Goal: Information Seeking & Learning: Learn about a topic

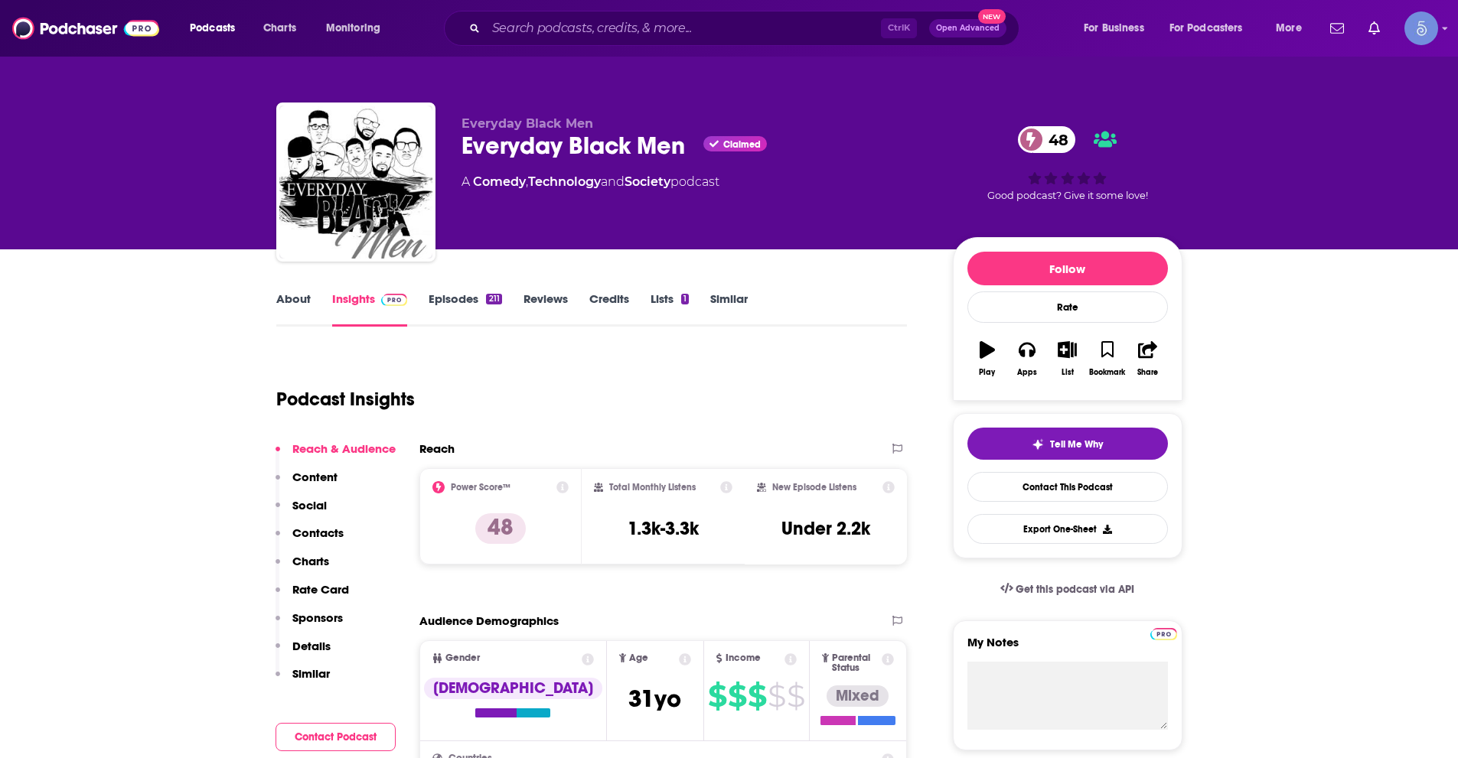
click at [285, 302] on link "About" at bounding box center [293, 309] width 34 height 35
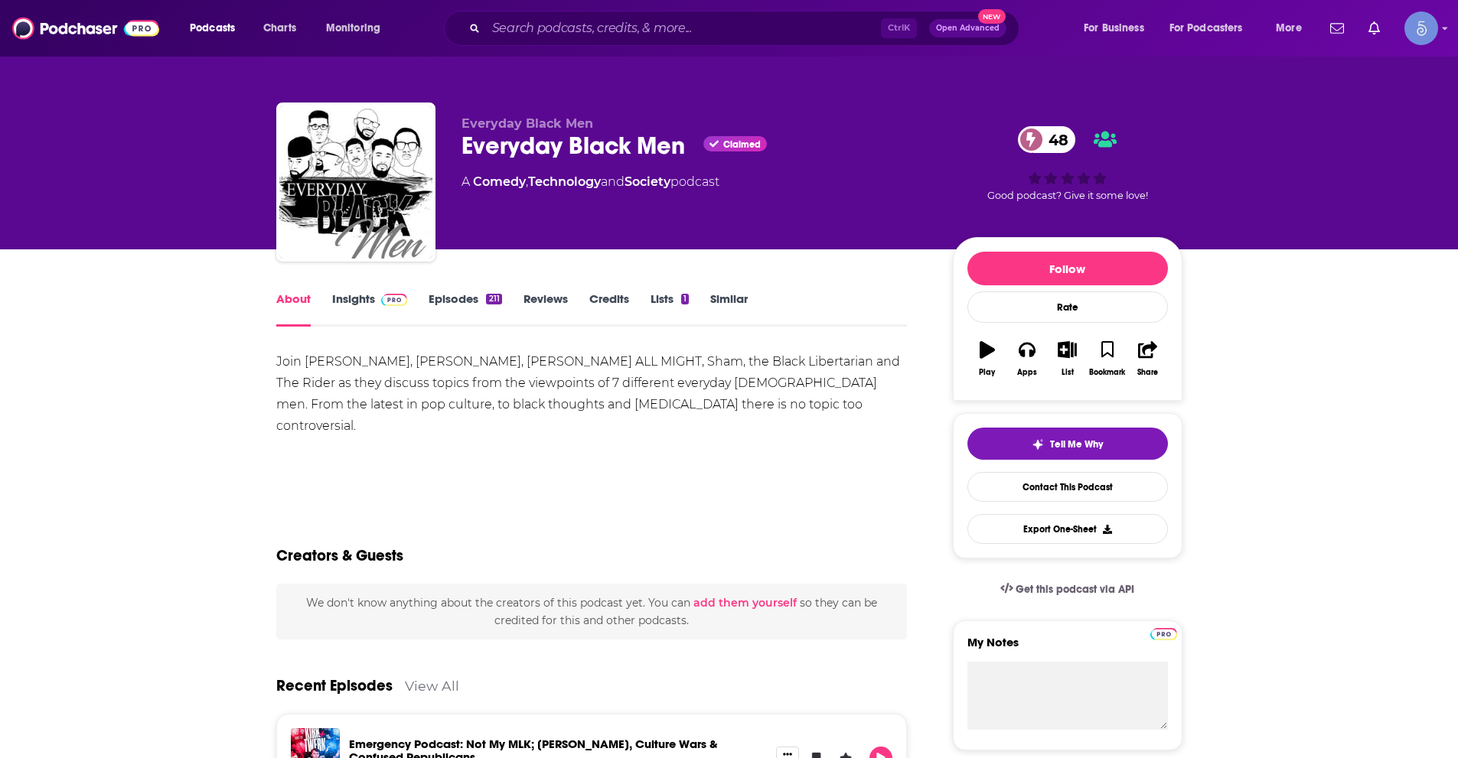
click at [377, 293] on span at bounding box center [391, 299] width 33 height 15
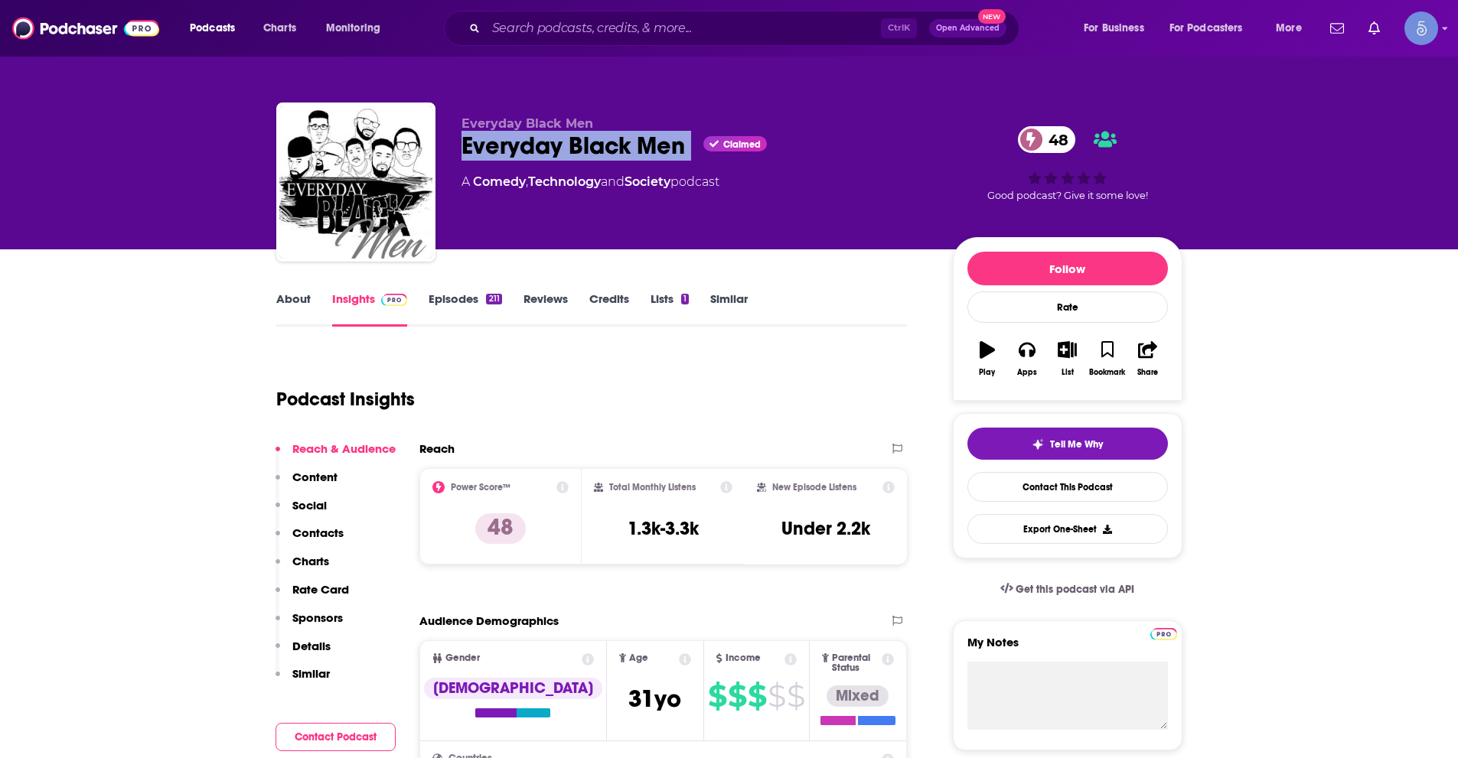
drag, startPoint x: 461, startPoint y: 143, endPoint x: 702, endPoint y: 120, distance: 242.2
click at [703, 139] on div "Everyday Black Men Claimed 48" at bounding box center [694, 146] width 467 height 30
copy div "Everyday Black Men"
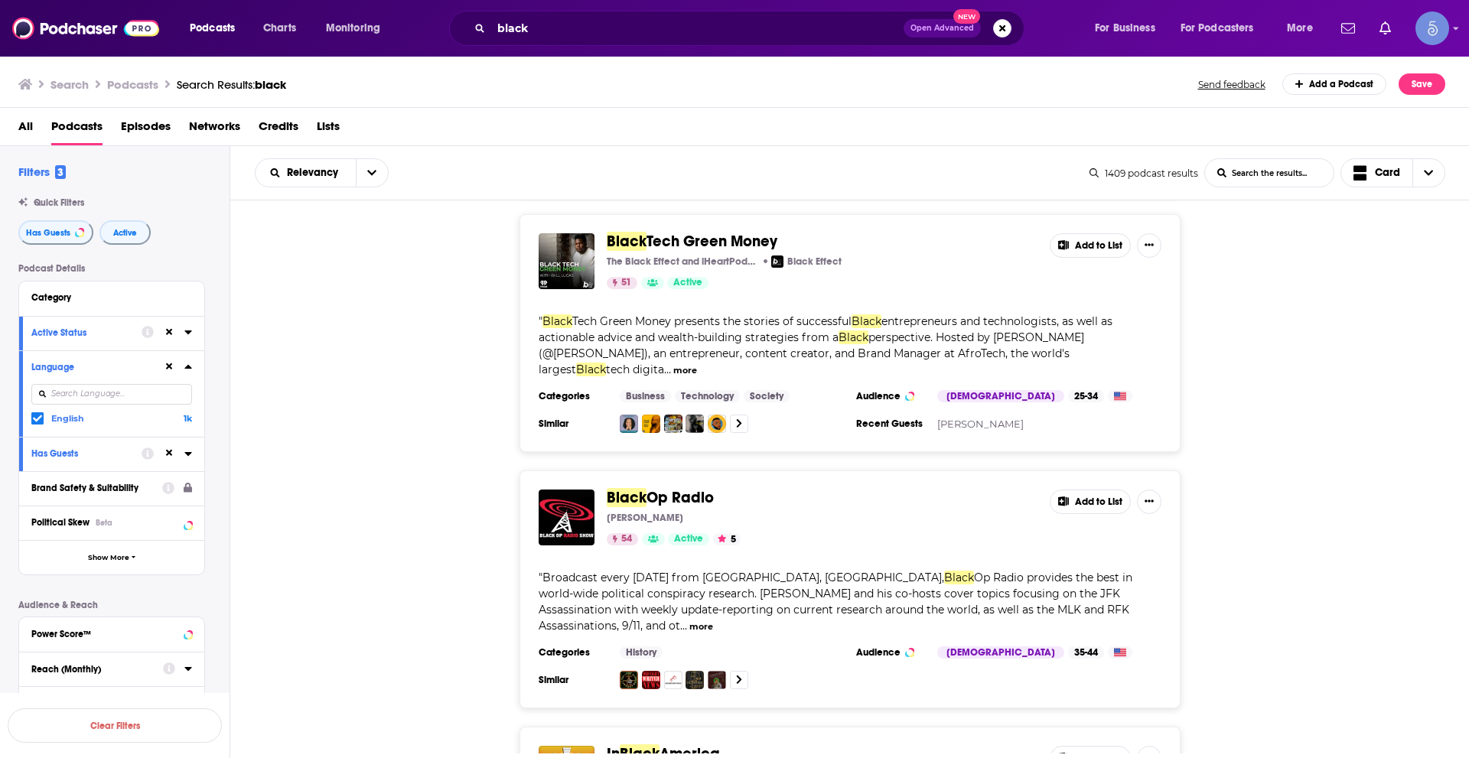
scroll to position [3673, 0]
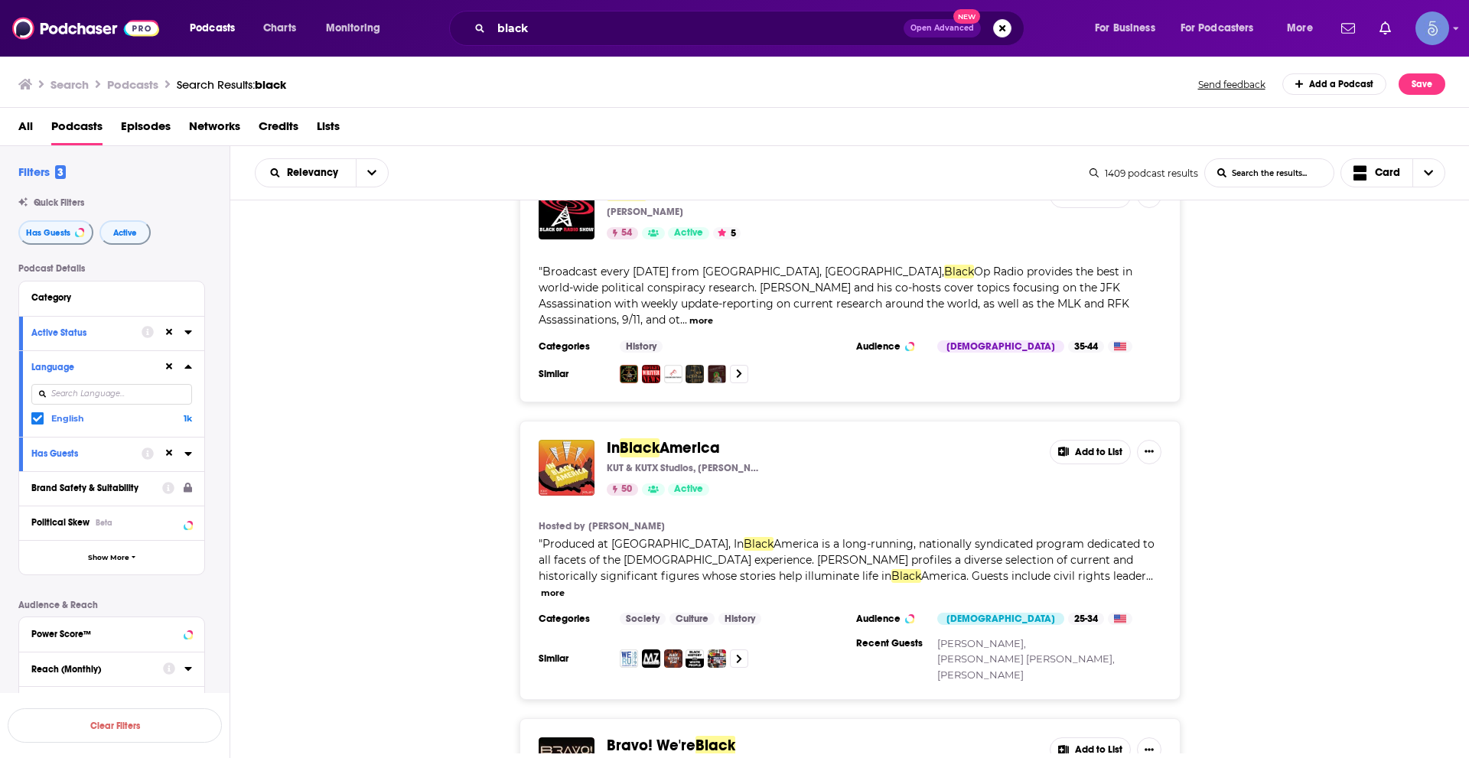
click at [565, 587] on button "more" at bounding box center [553, 593] width 24 height 13
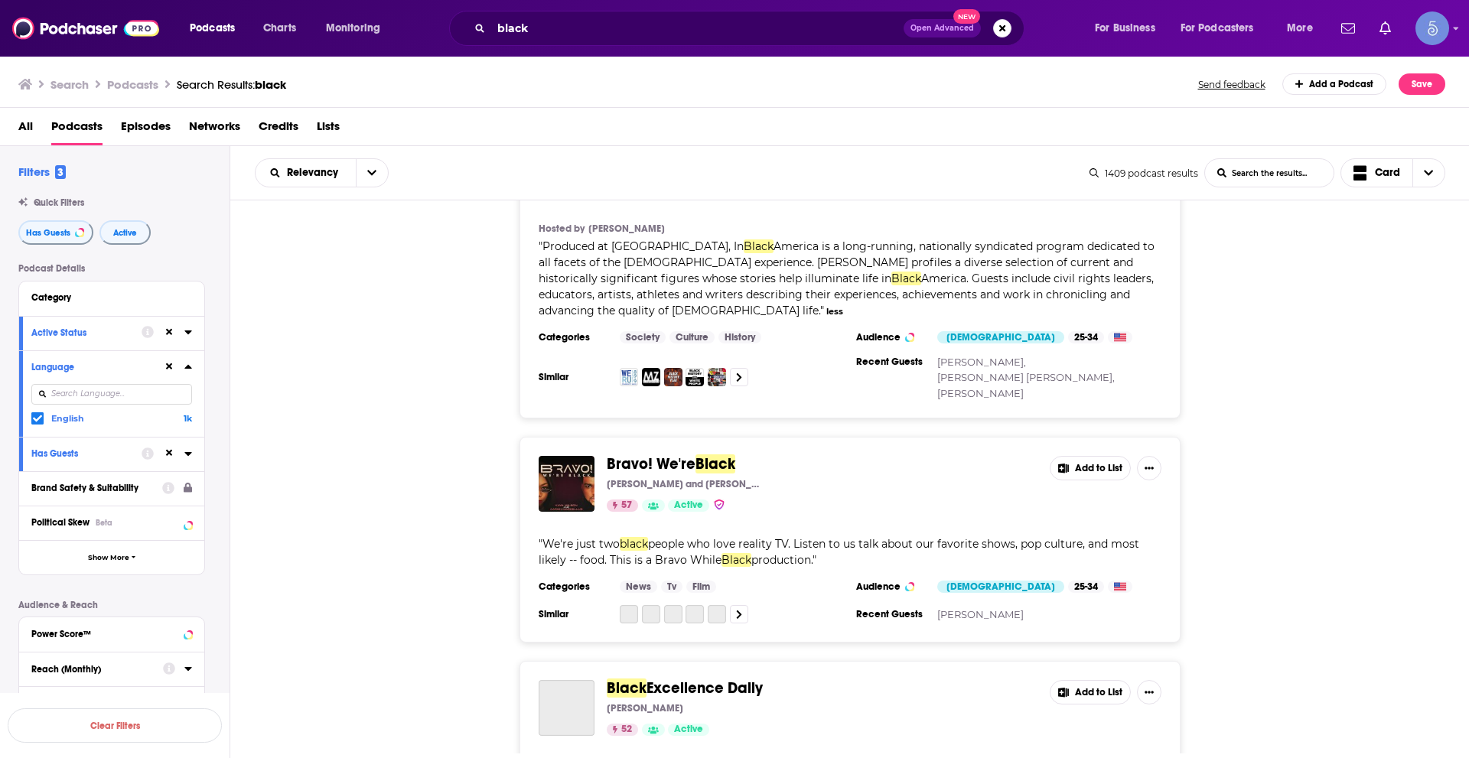
scroll to position [3980, 0]
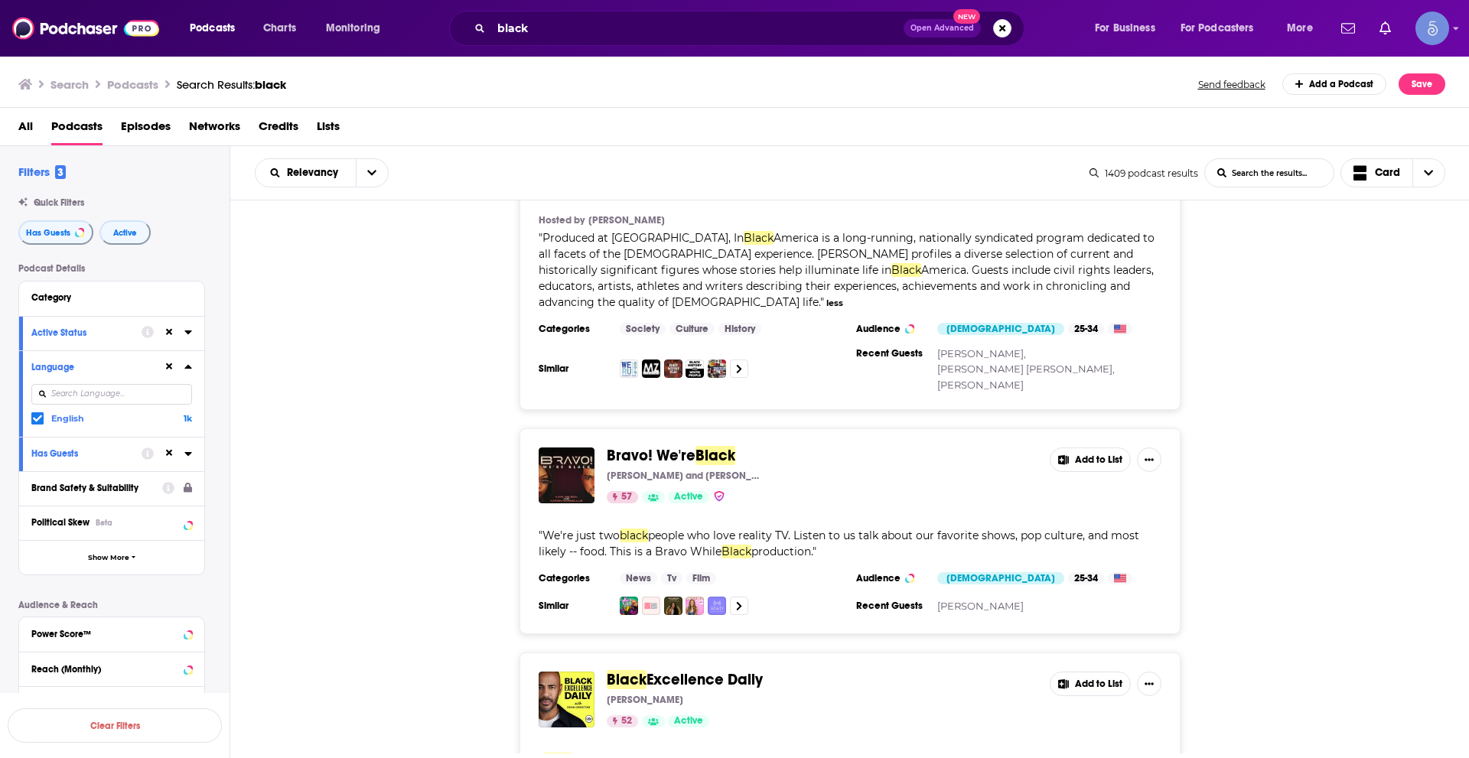
click at [1329, 480] on div "Bravo! We're Black Kaya and Aaron 57 Active Add to List " We're just two black …" at bounding box center [850, 532] width 1240 height 206
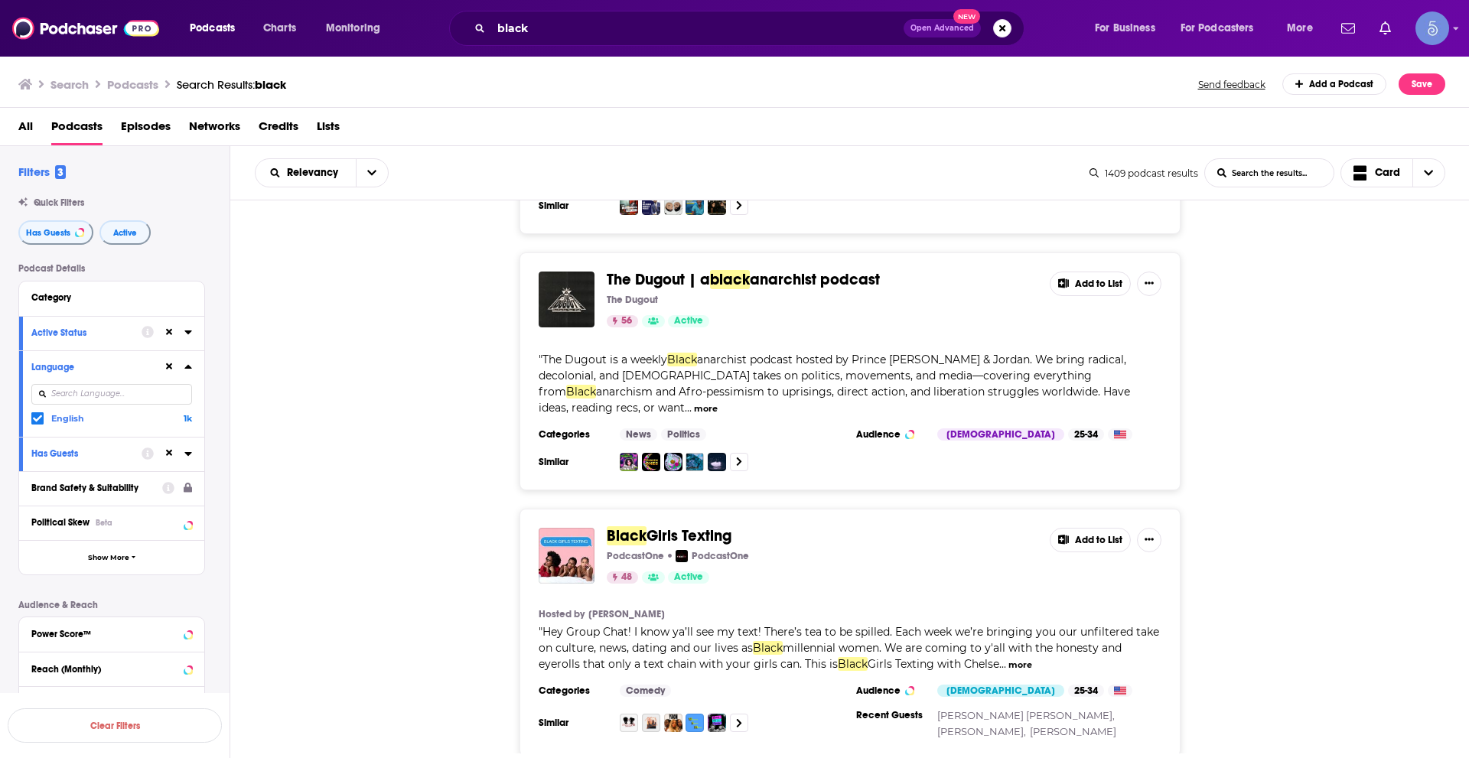
scroll to position [5866, 0]
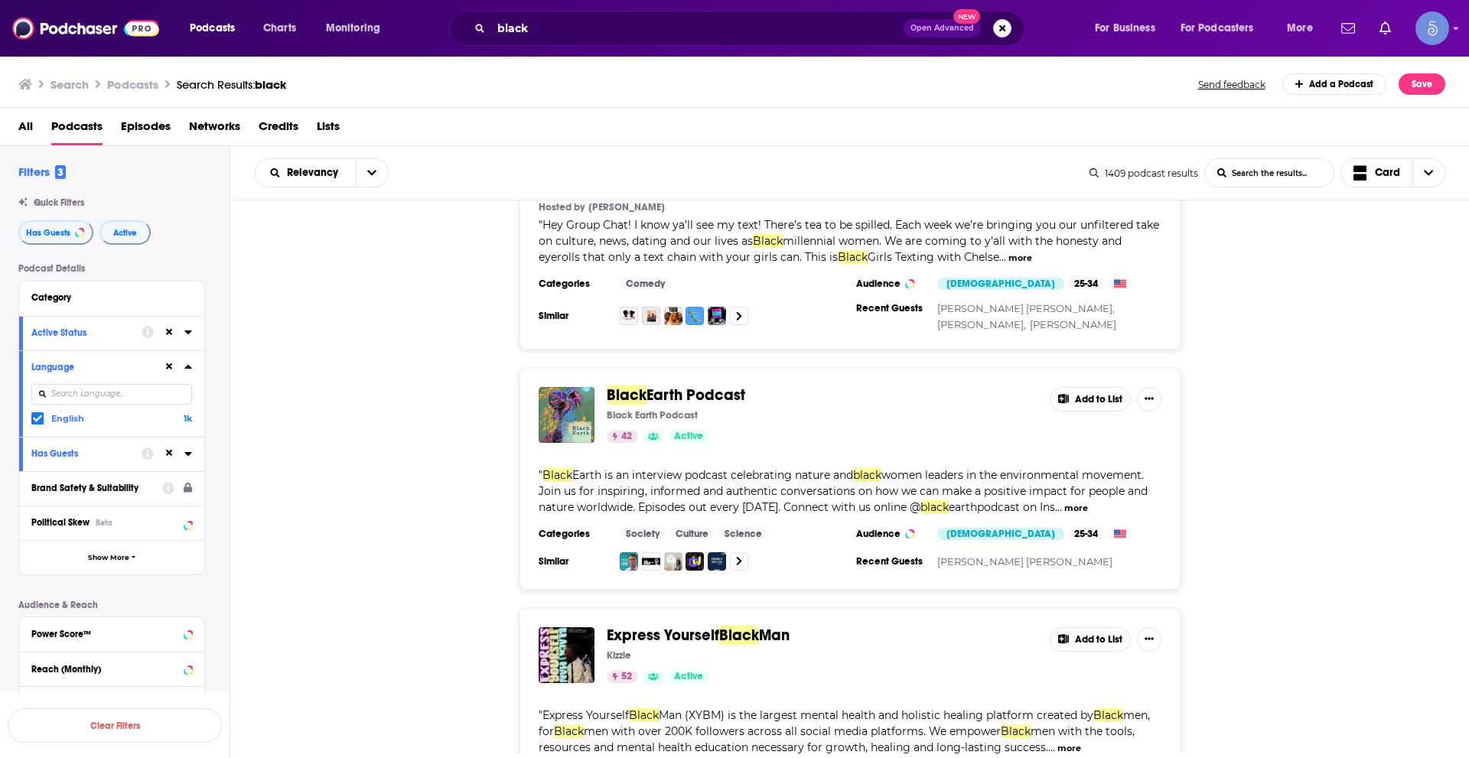
scroll to position [6478, 0]
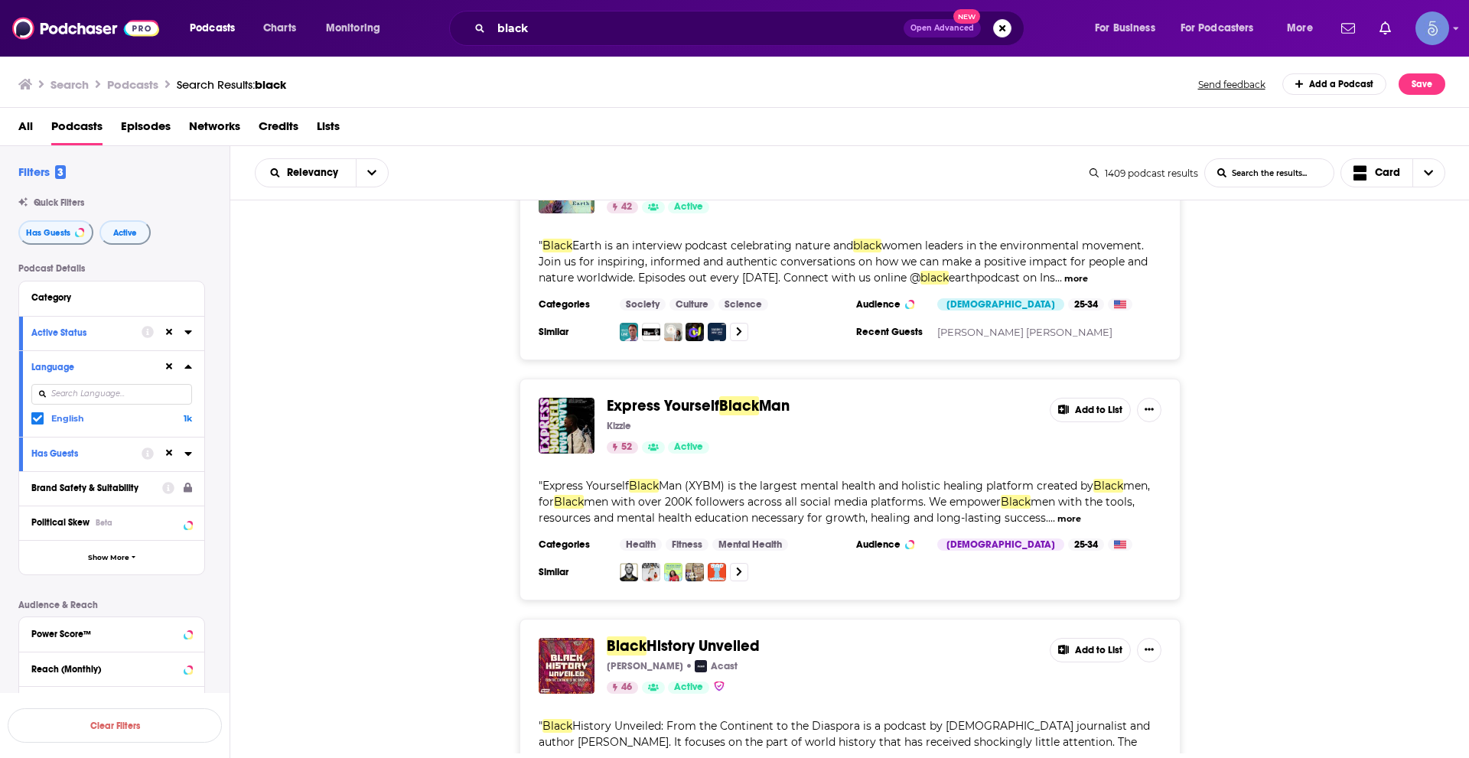
click at [1069, 513] on button "more" at bounding box center [1070, 519] width 24 height 13
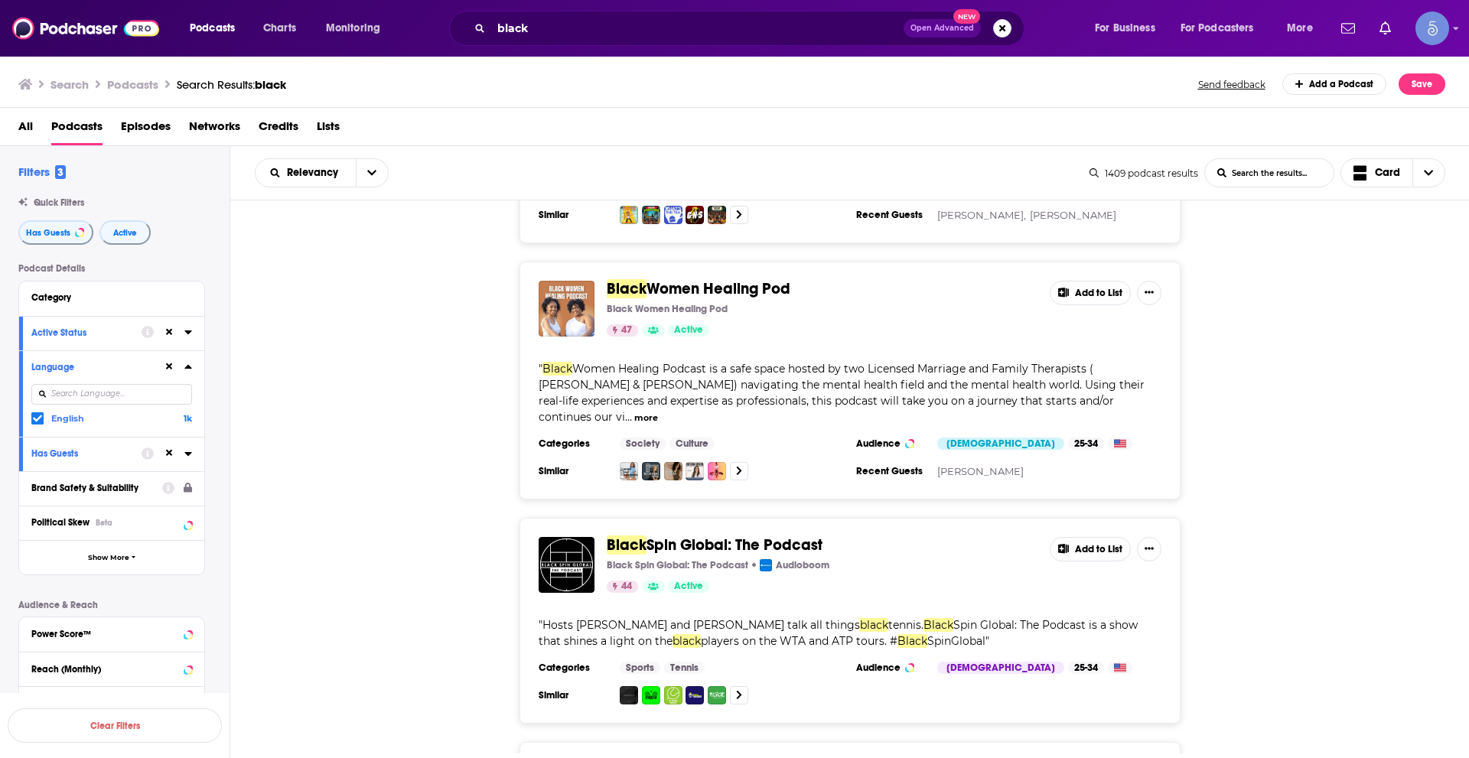
scroll to position [11988, 0]
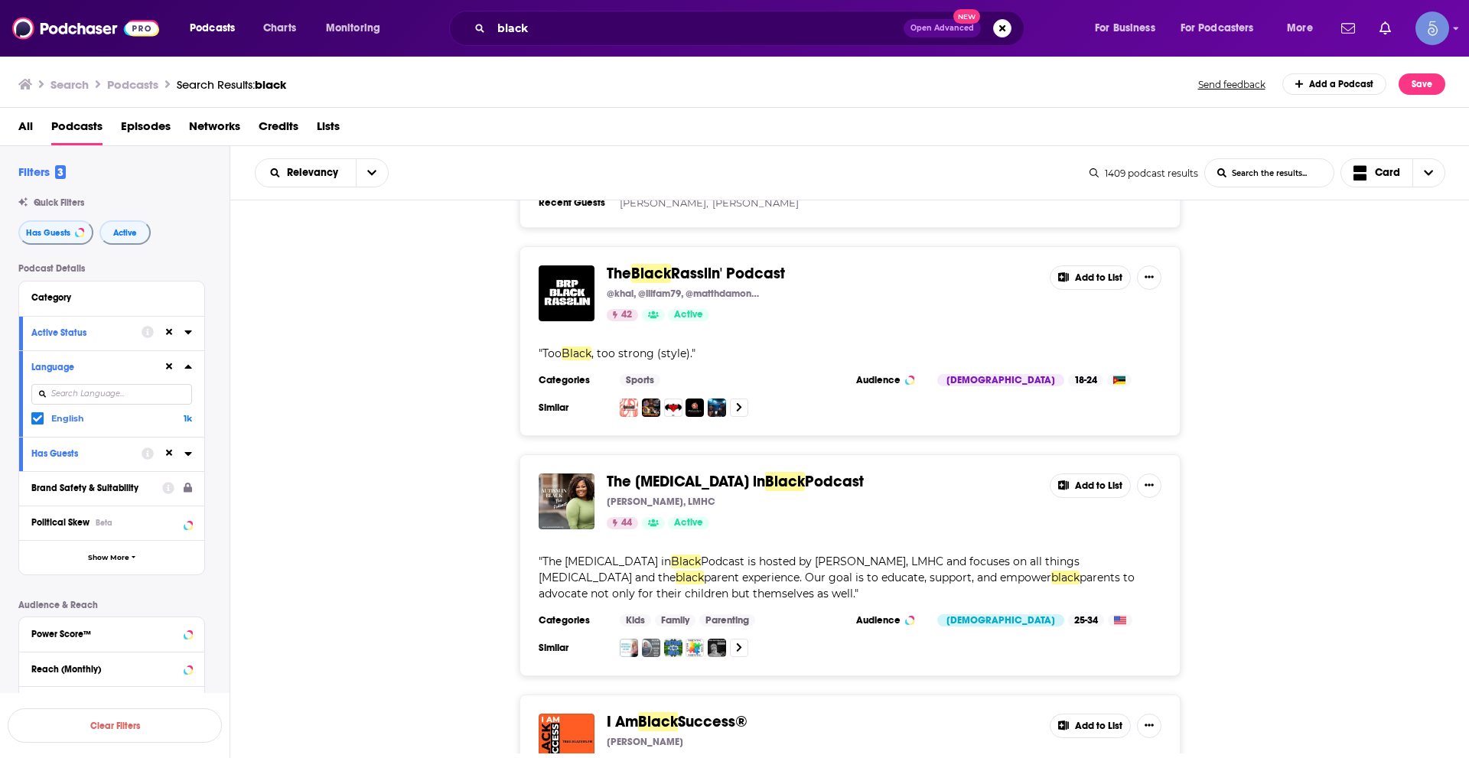
scroll to position [15126, 0]
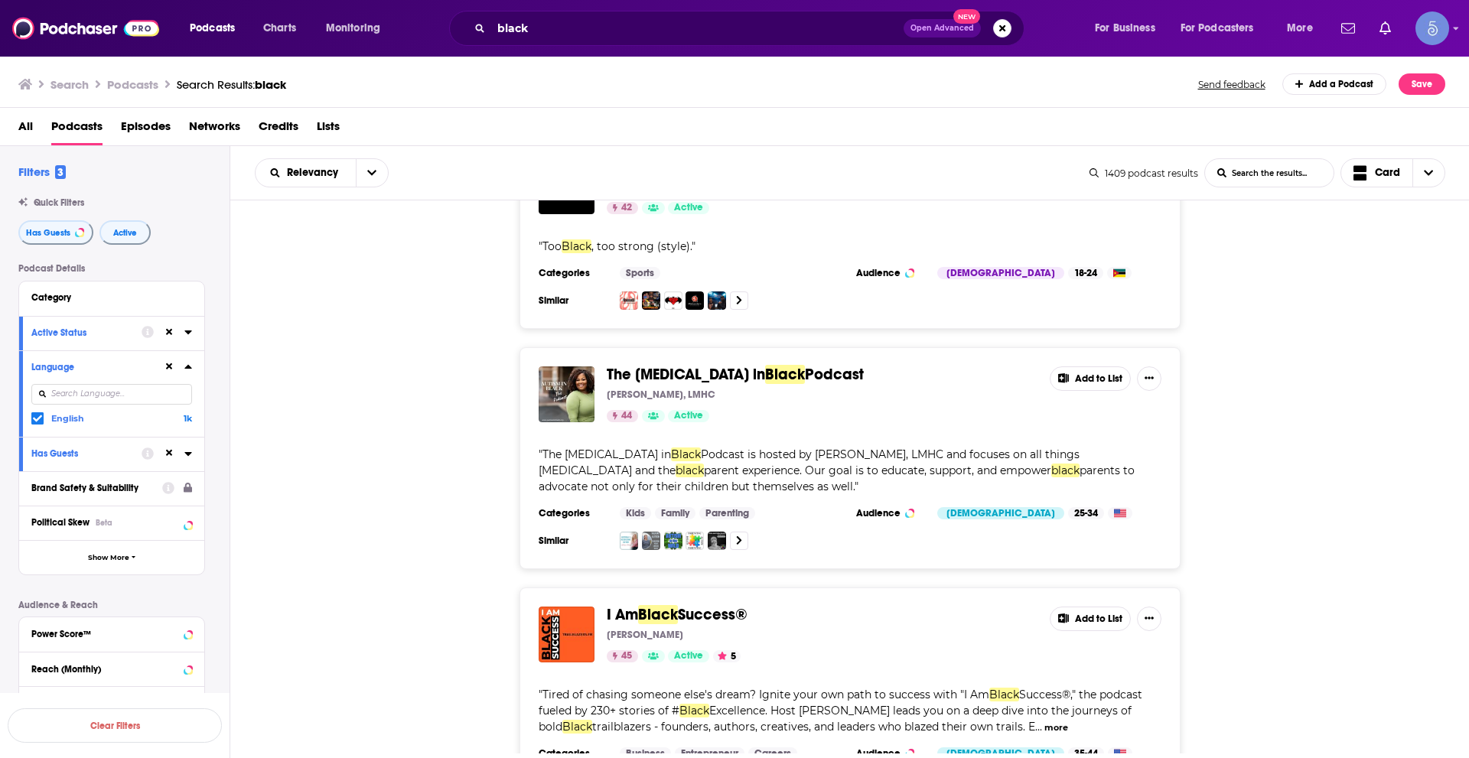
click at [1045, 722] on button "more" at bounding box center [1057, 728] width 24 height 13
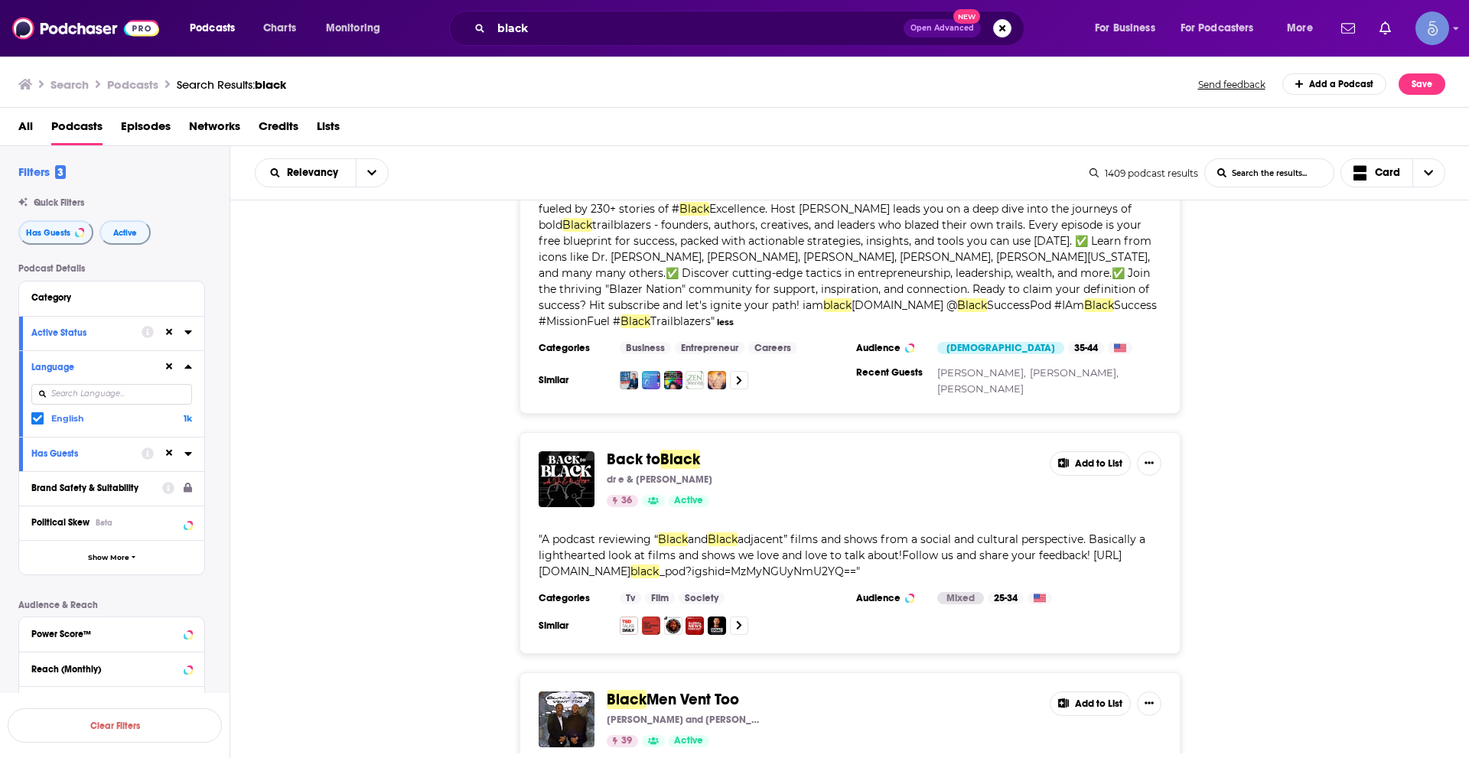
scroll to position [15662, 0]
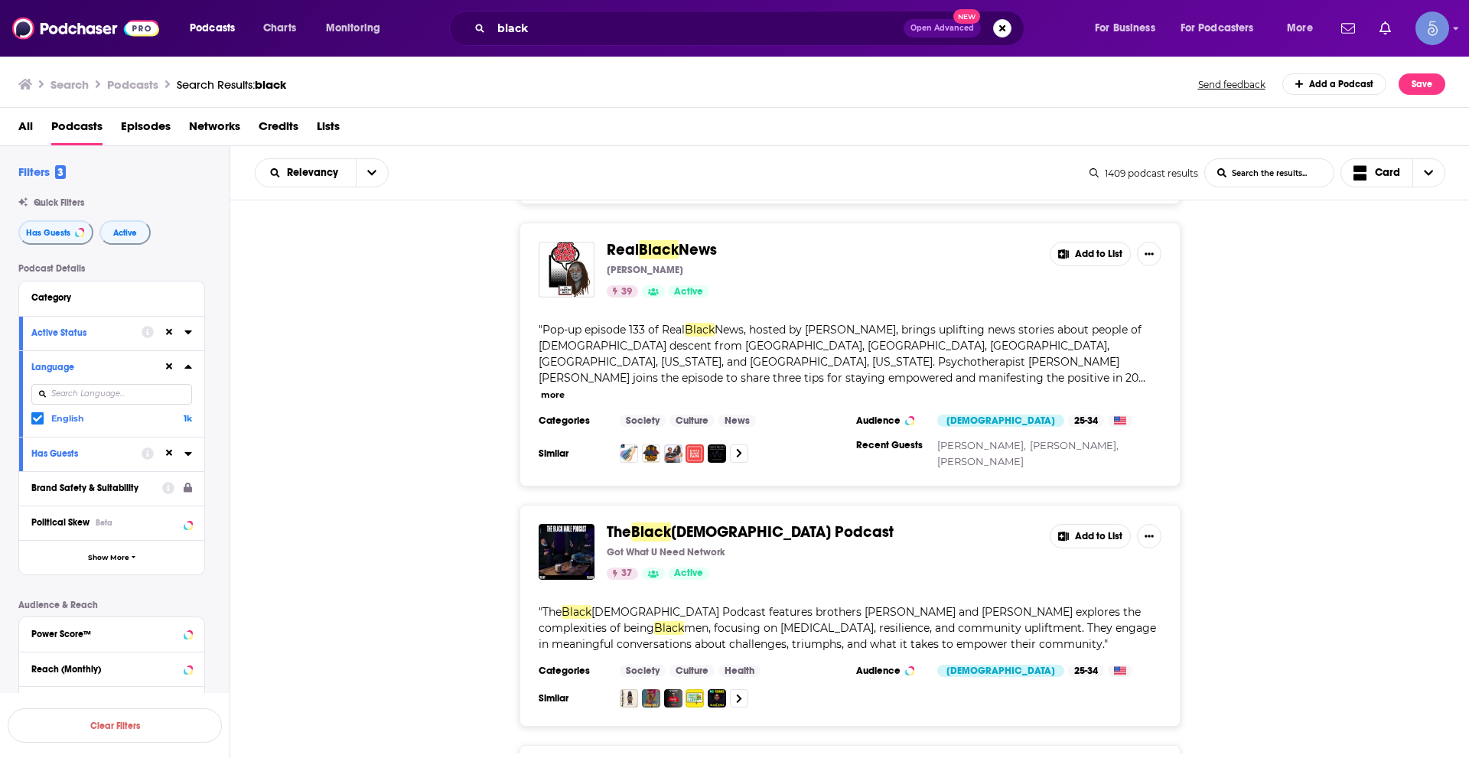
scroll to position [18075, 0]
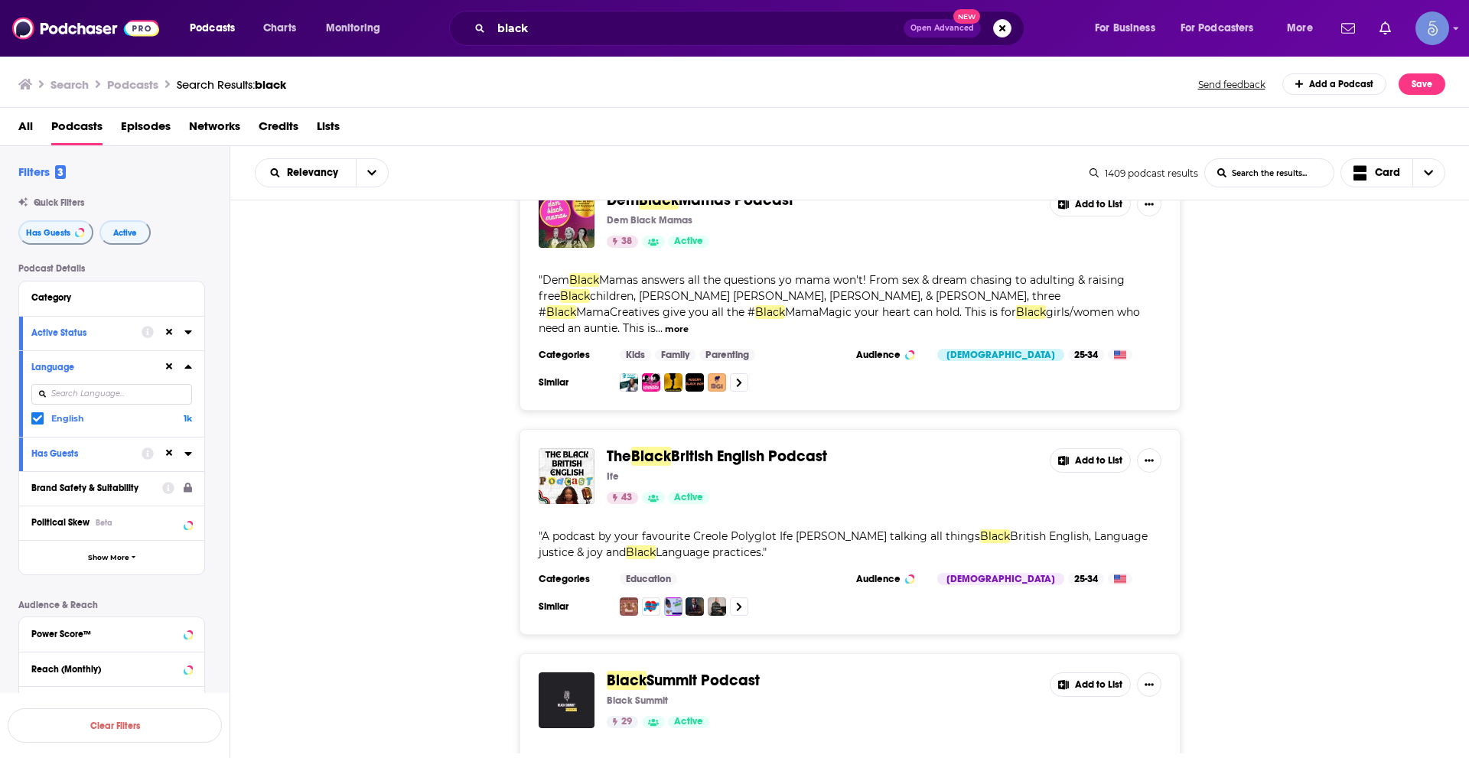
scroll to position [19146, 0]
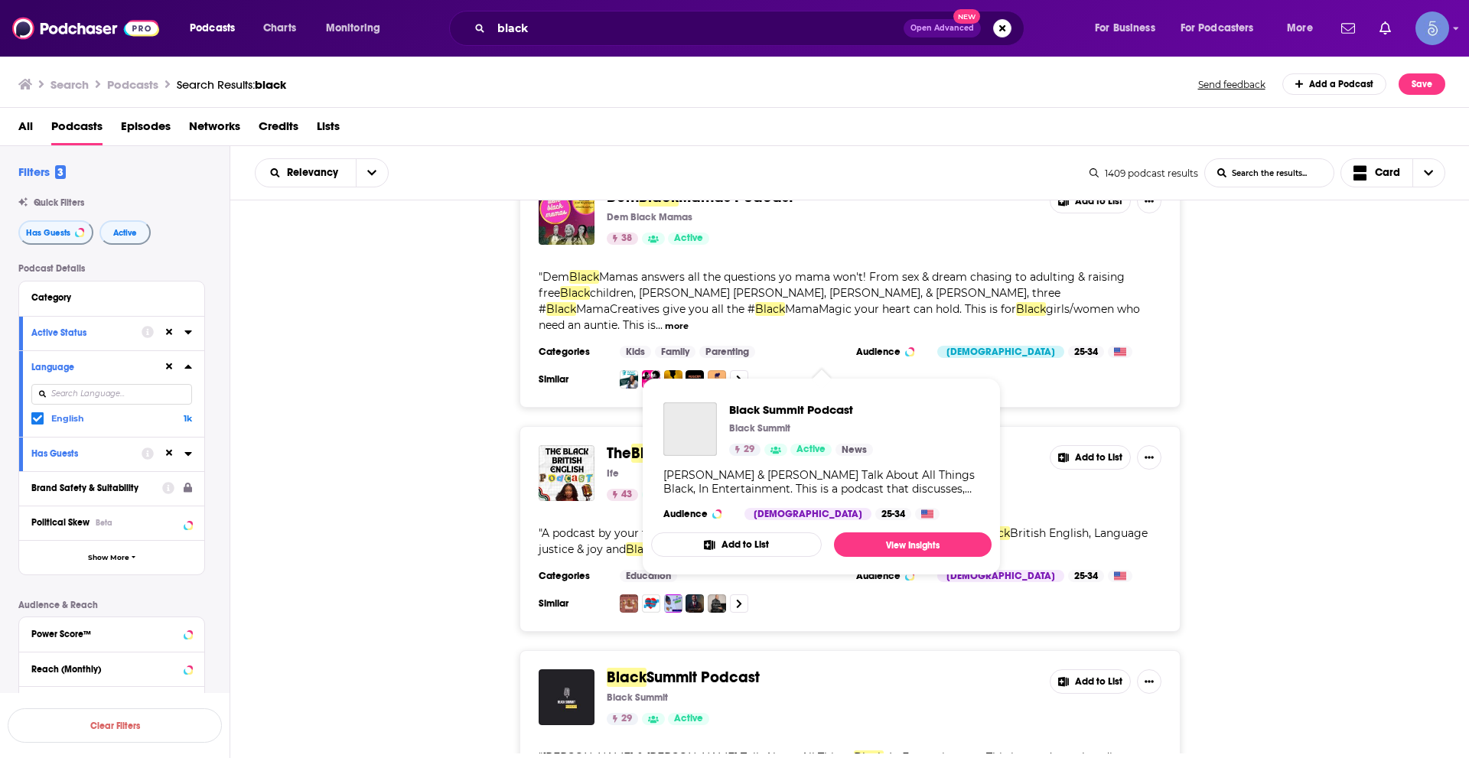
drag, startPoint x: 734, startPoint y: 344, endPoint x: 755, endPoint y: 360, distance: 26.3
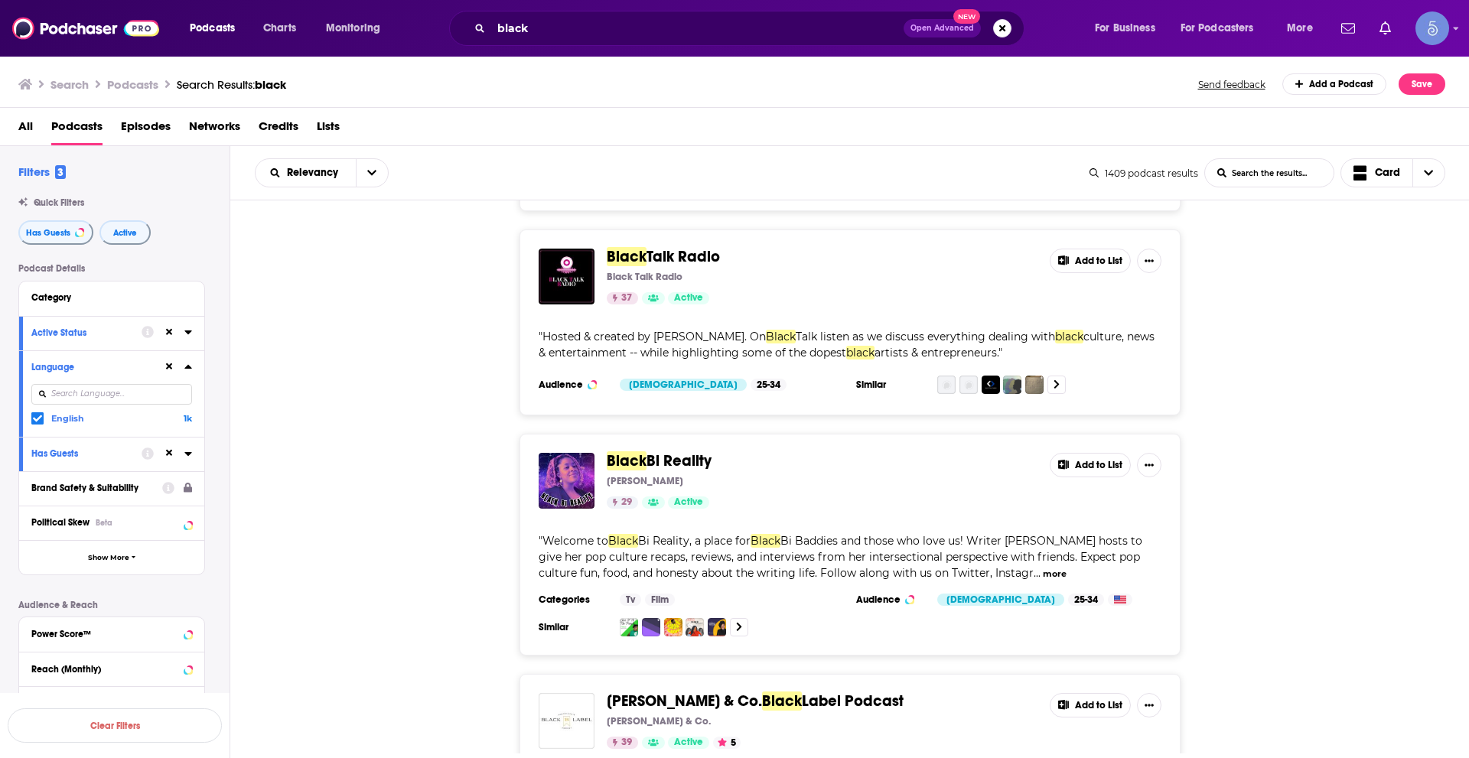
scroll to position [23811, 0]
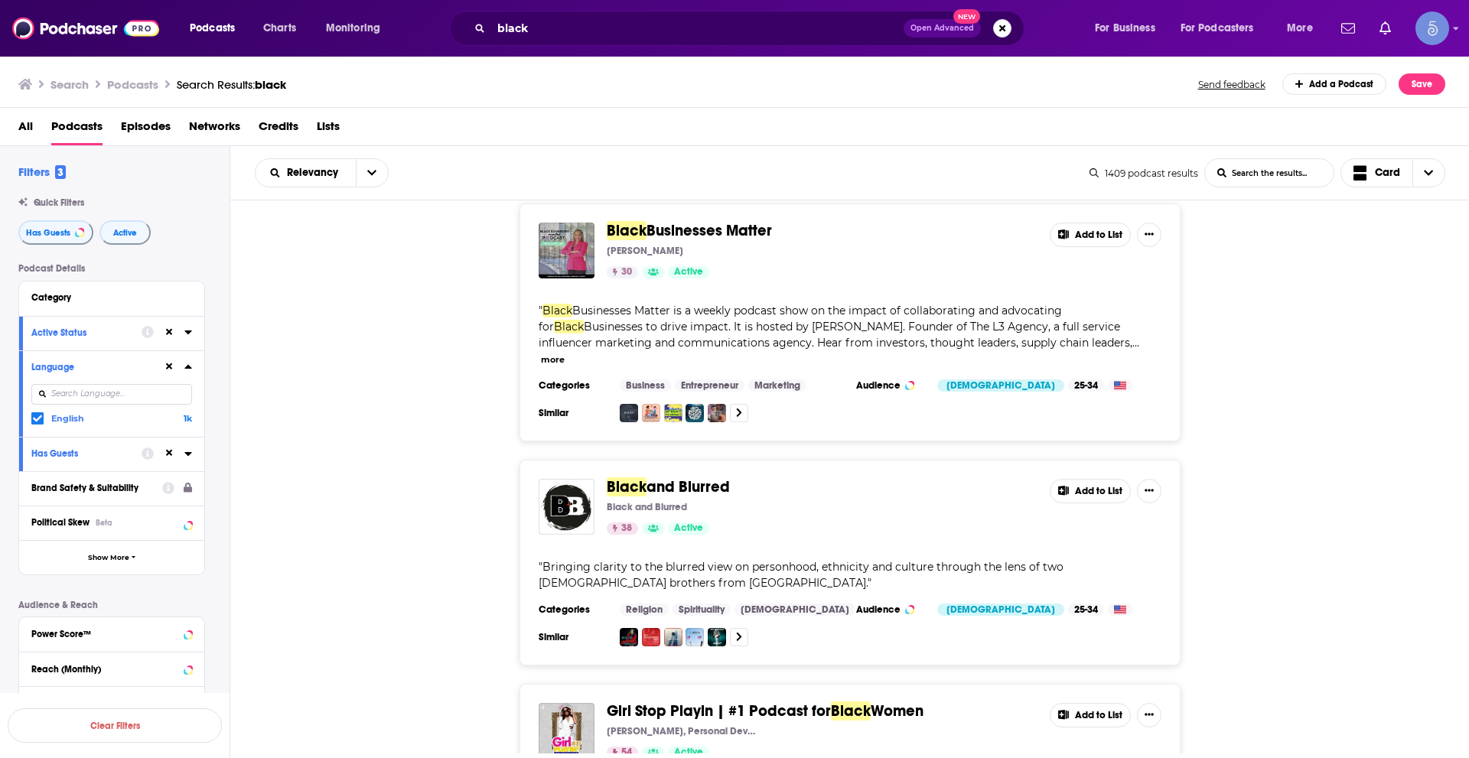
scroll to position [29627, 0]
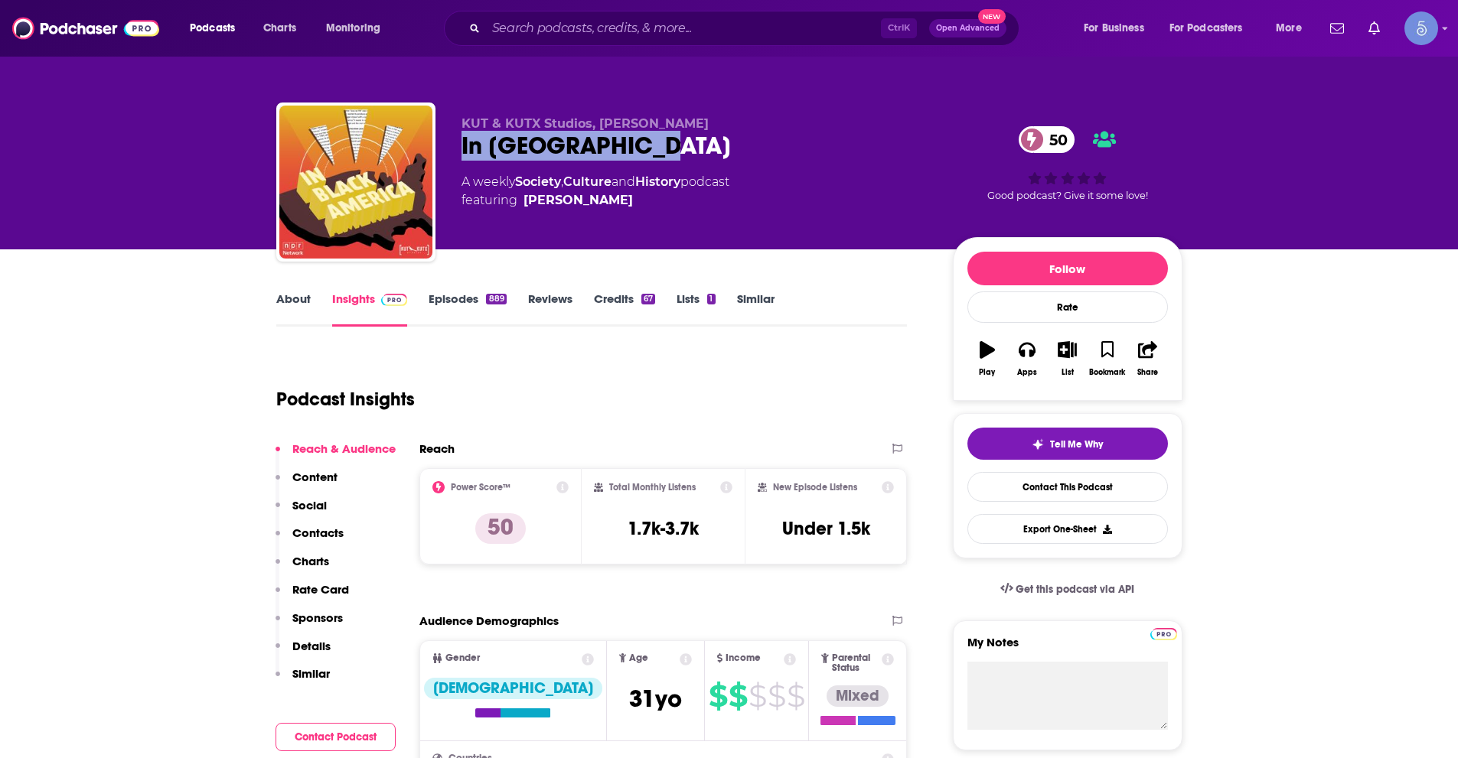
drag, startPoint x: 457, startPoint y: 140, endPoint x: 680, endPoint y: 139, distance: 223.5
click at [680, 139] on div "KUT & KUTX Studios, John L. Hanson In Black America 50 A weekly Society , Cultu…" at bounding box center [729, 185] width 906 height 165
copy h2 "In Black America"
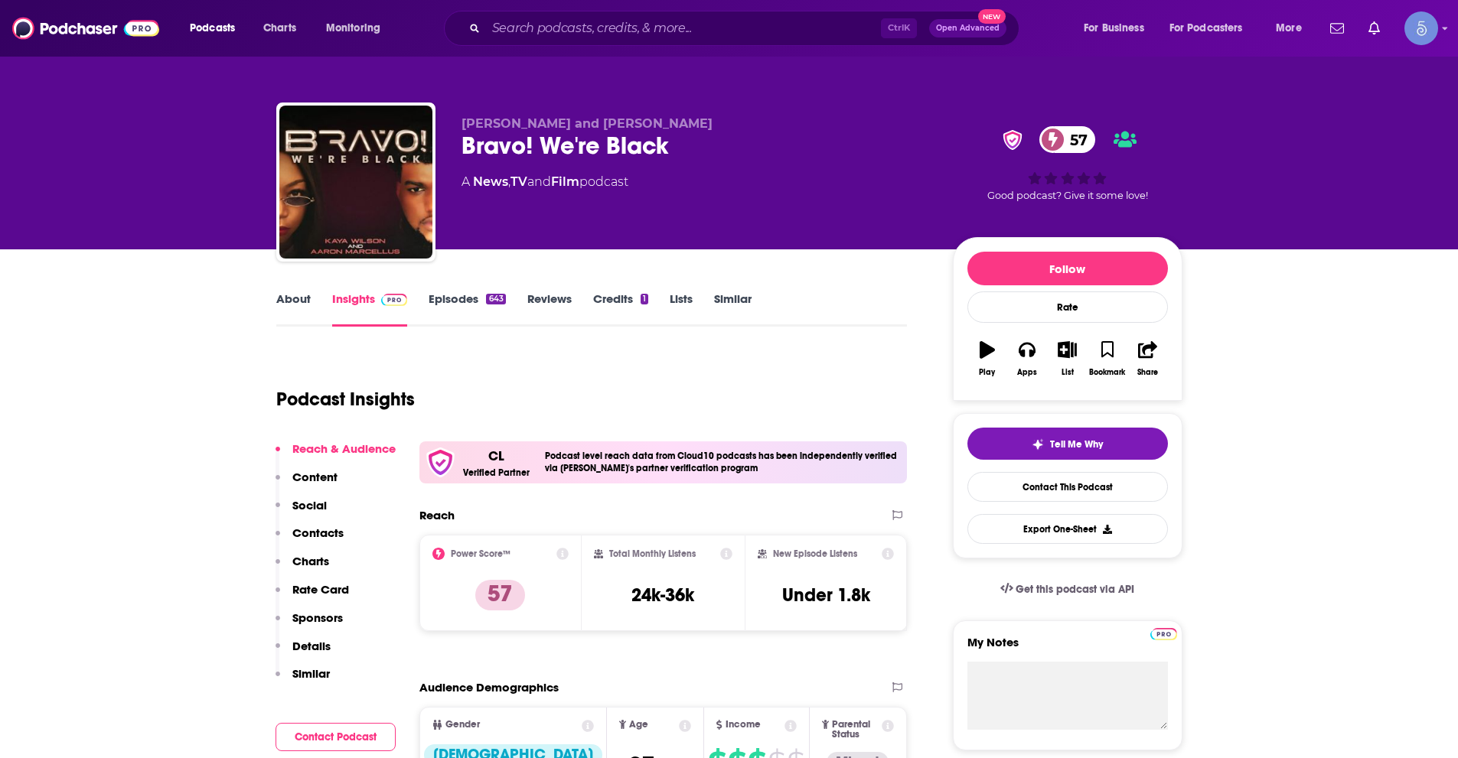
click at [460, 148] on div "Kaya and Aaron Bravo! We're Black 57 A News , TV and Film podcast 57 Good podca…" at bounding box center [729, 185] width 906 height 165
drag, startPoint x: 461, startPoint y: 145, endPoint x: 666, endPoint y: 149, distance: 204.4
click at [666, 149] on div "Bravo! We're Black 57" at bounding box center [694, 146] width 467 height 30
copy h2 "Bravo! We're Black"
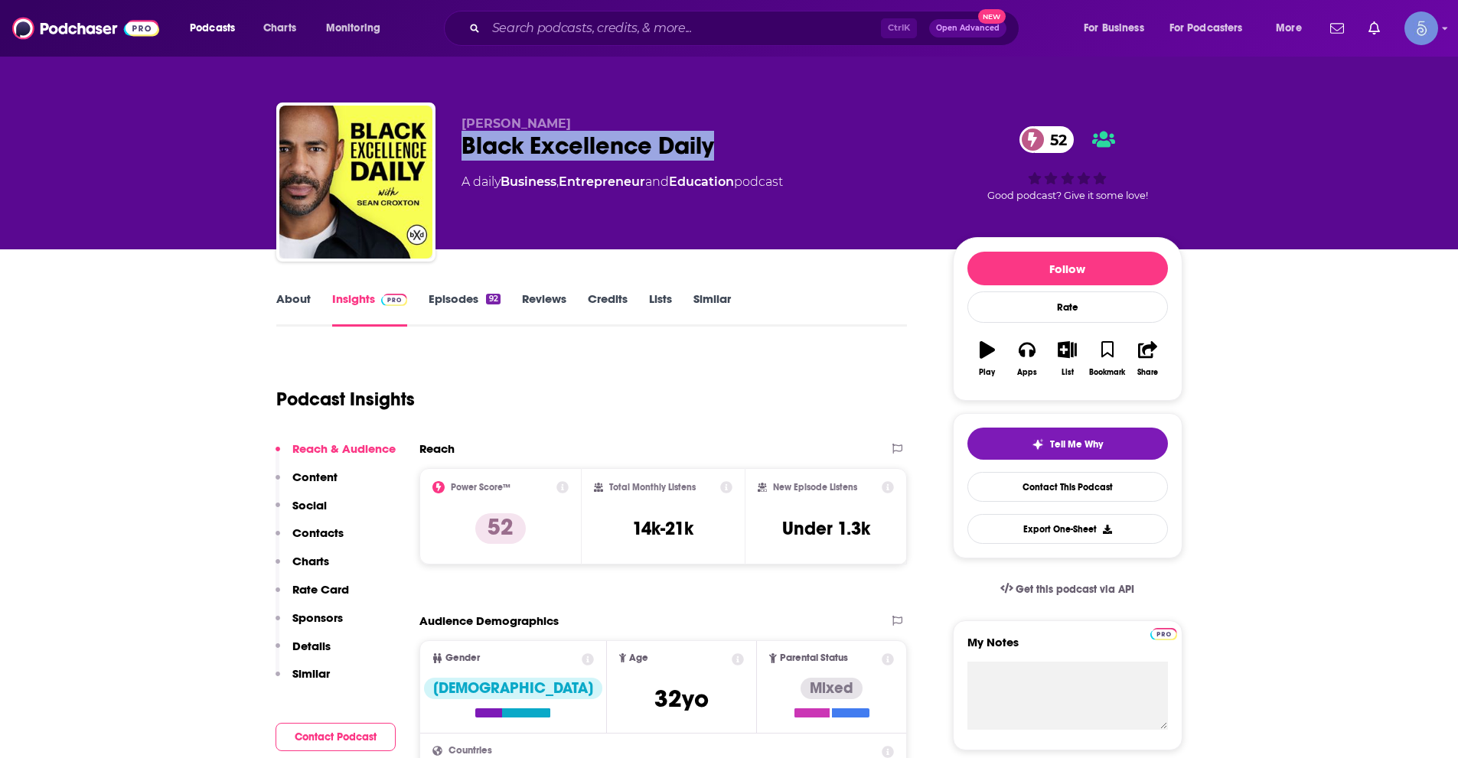
drag, startPoint x: 461, startPoint y: 143, endPoint x: 1453, endPoint y: 251, distance: 998.4
click at [743, 138] on div "Black Excellence Daily 52" at bounding box center [694, 146] width 467 height 30
copy h2 "Black Excellence Daily"
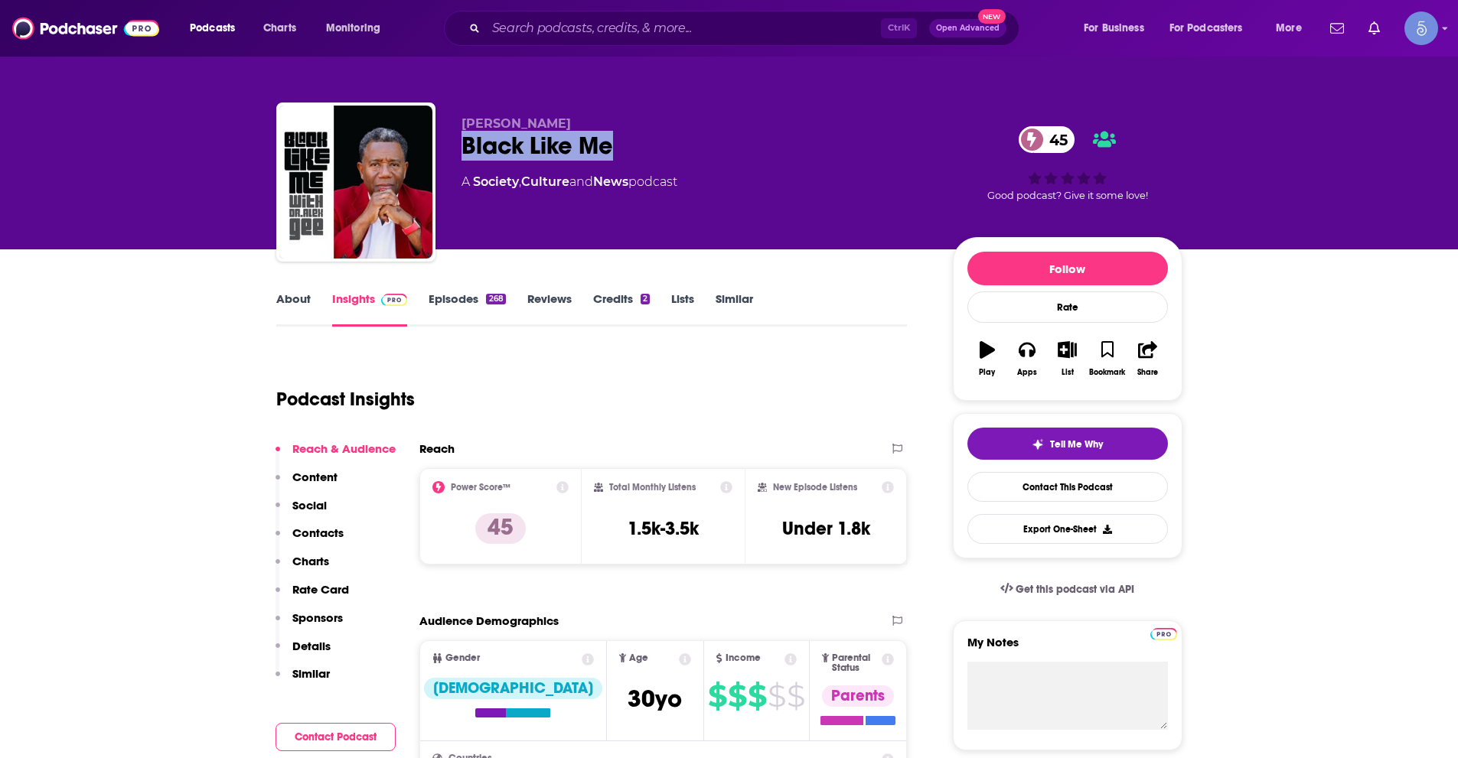
drag, startPoint x: 462, startPoint y: 149, endPoint x: 639, endPoint y: 146, distance: 176.8
click at [634, 144] on div "Black Like Me 45" at bounding box center [694, 146] width 467 height 30
copy h2 "Black Like Me"
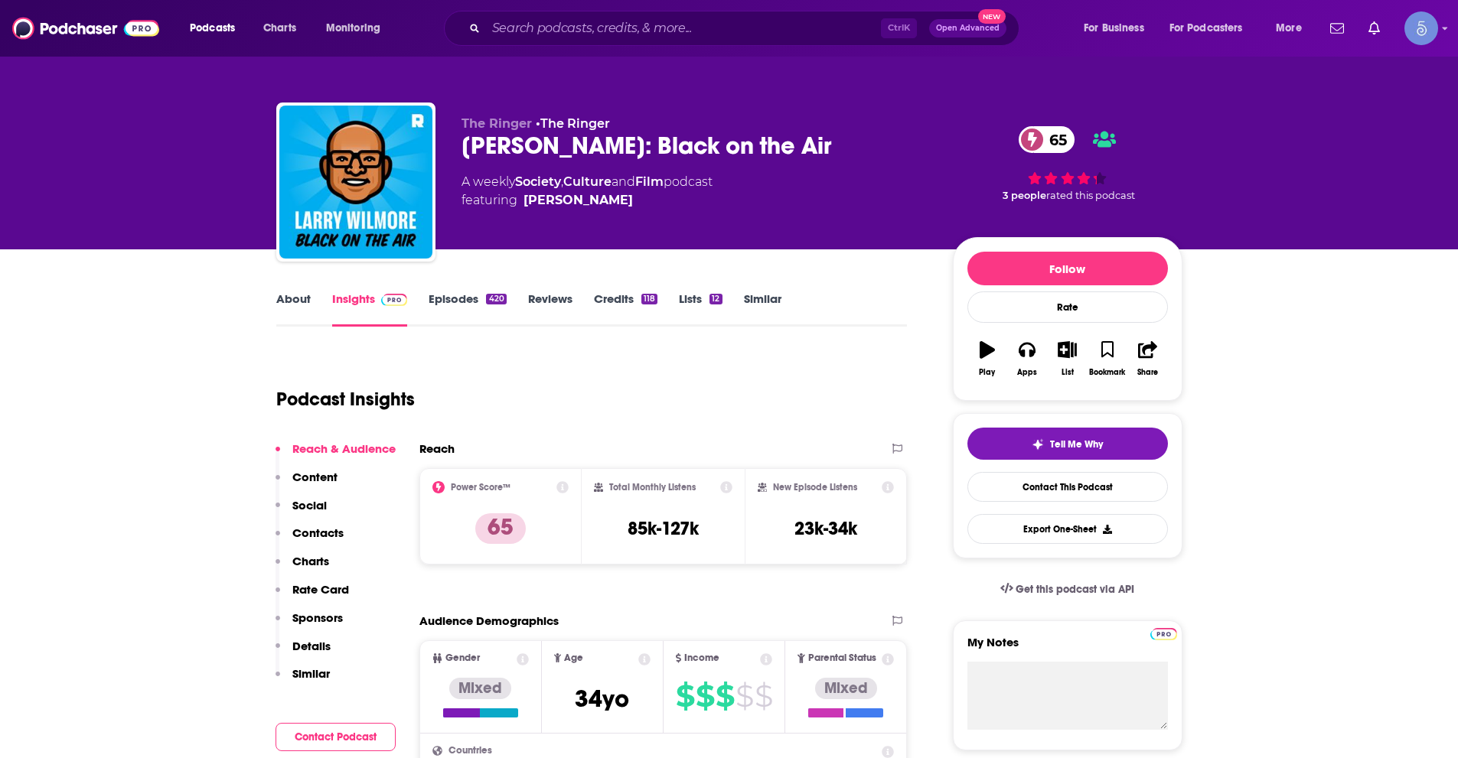
click at [295, 296] on link "About" at bounding box center [293, 309] width 34 height 35
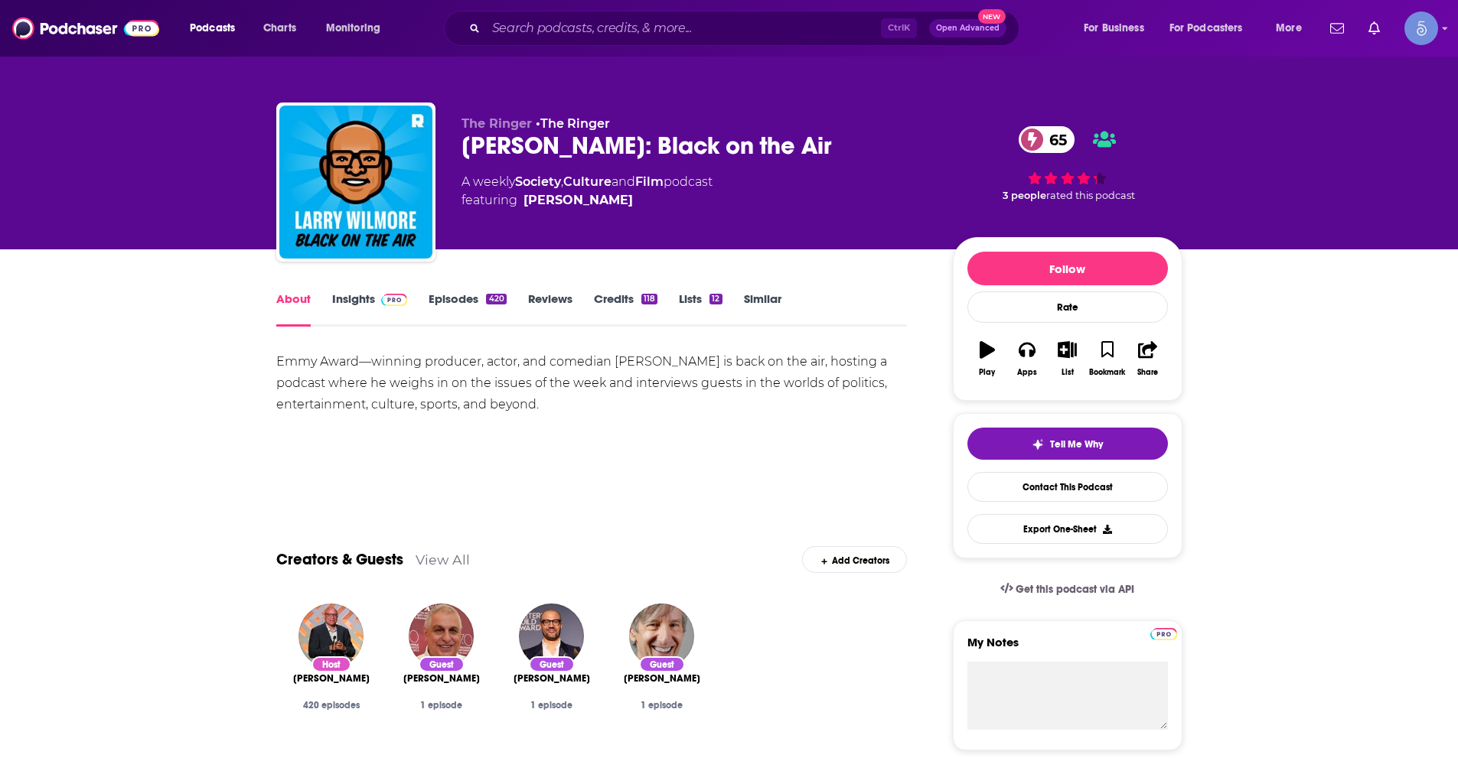
click at [370, 305] on link "Insights" at bounding box center [370, 309] width 76 height 35
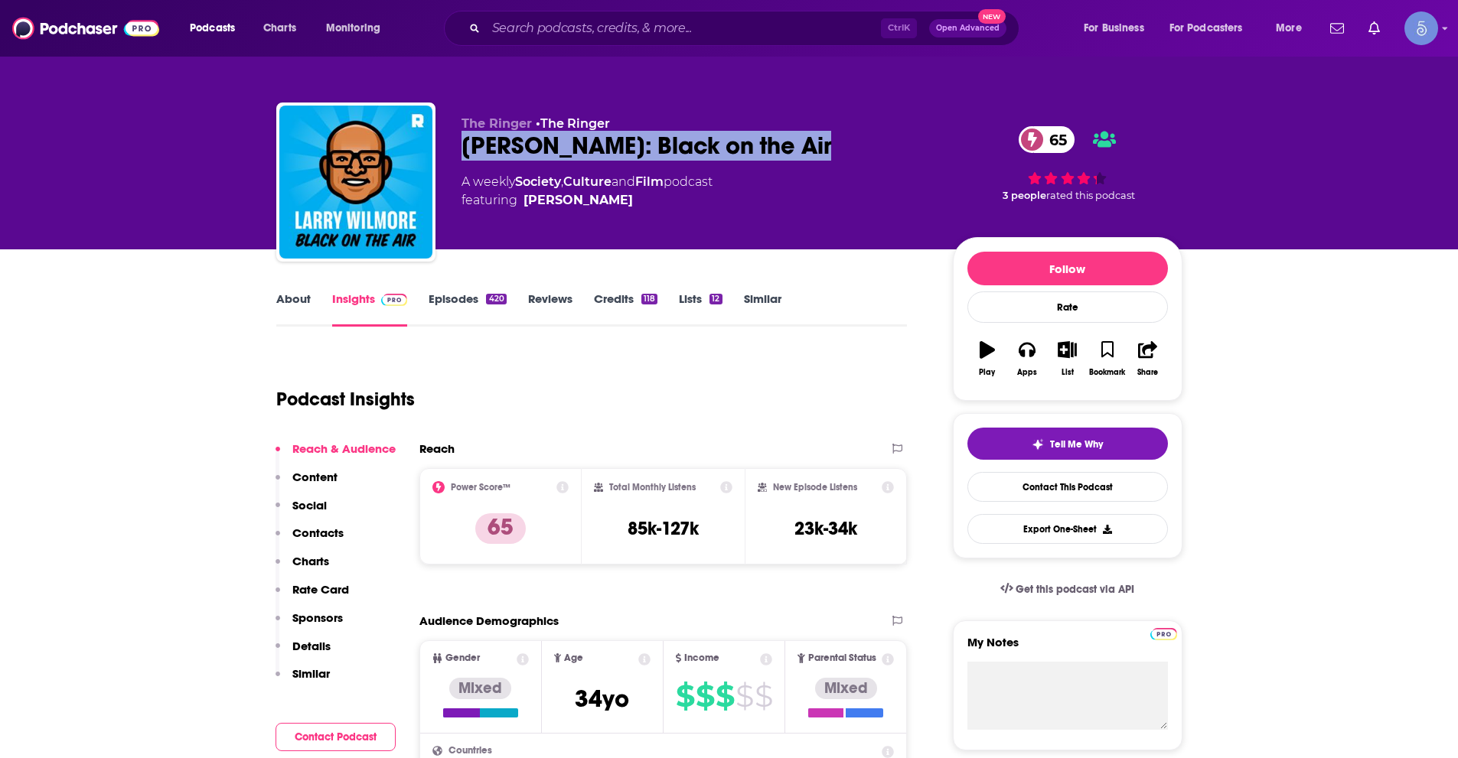
drag, startPoint x: 461, startPoint y: 145, endPoint x: 810, endPoint y: 141, distance: 349.0
click at [810, 141] on div "Larry Wilmore: Black on the Air 65" at bounding box center [694, 146] width 467 height 30
click at [286, 298] on link "About" at bounding box center [293, 309] width 34 height 35
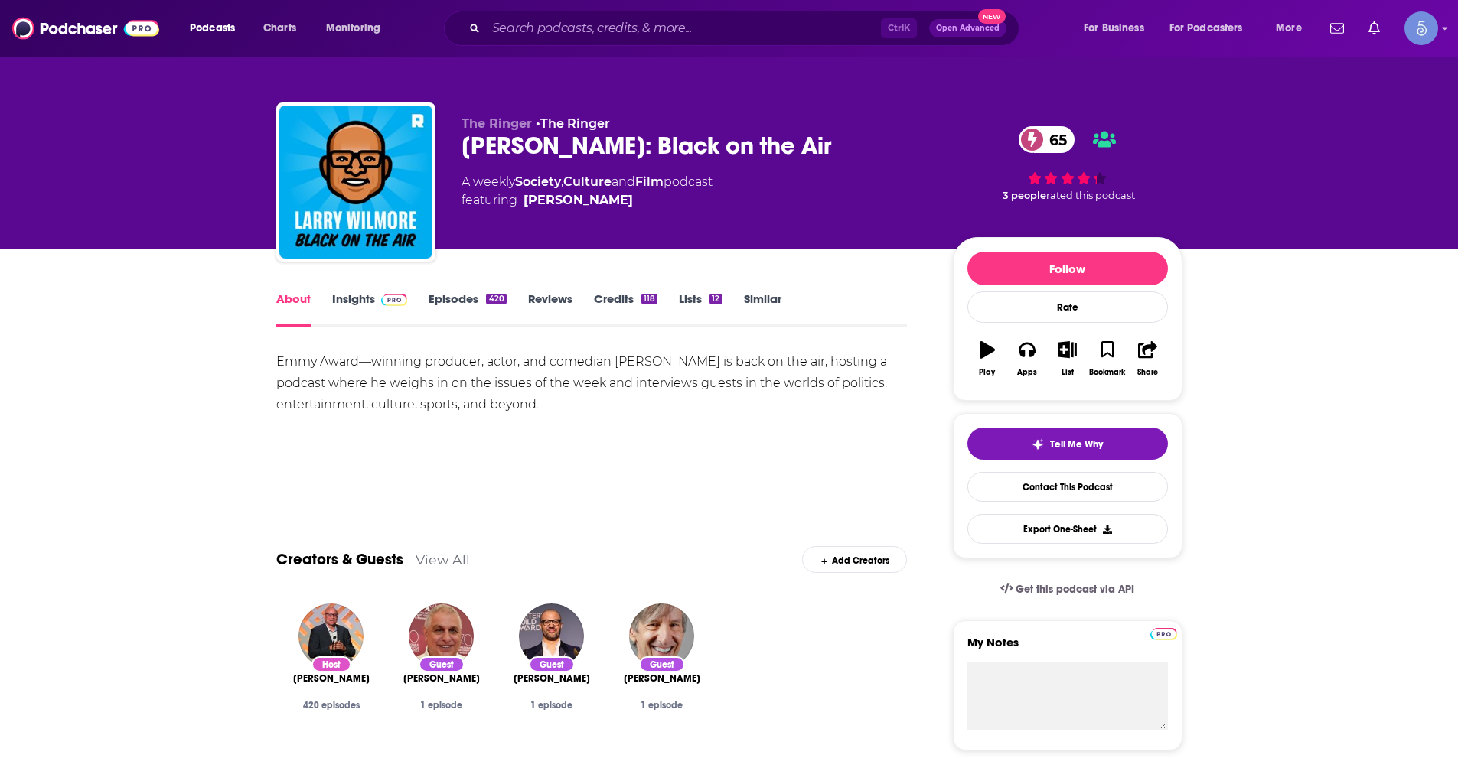
click at [350, 298] on link "Insights" at bounding box center [370, 309] width 76 height 35
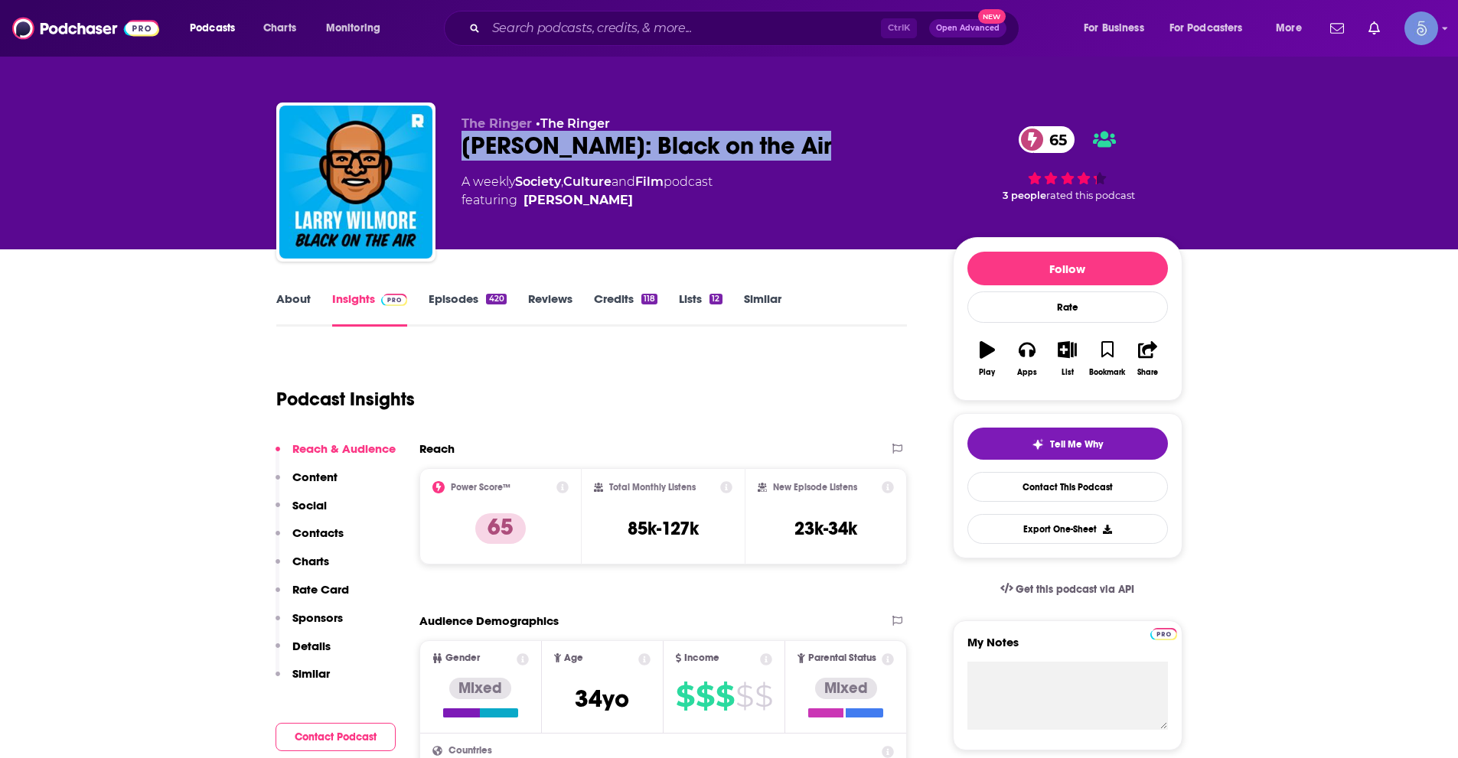
drag, startPoint x: 677, startPoint y: 148, endPoint x: 804, endPoint y: 148, distance: 127.0
click at [804, 148] on div "Larry Wilmore: Black on the Air 65" at bounding box center [694, 146] width 467 height 30
copy h2 "Larry Wilmore: Black on the Air"
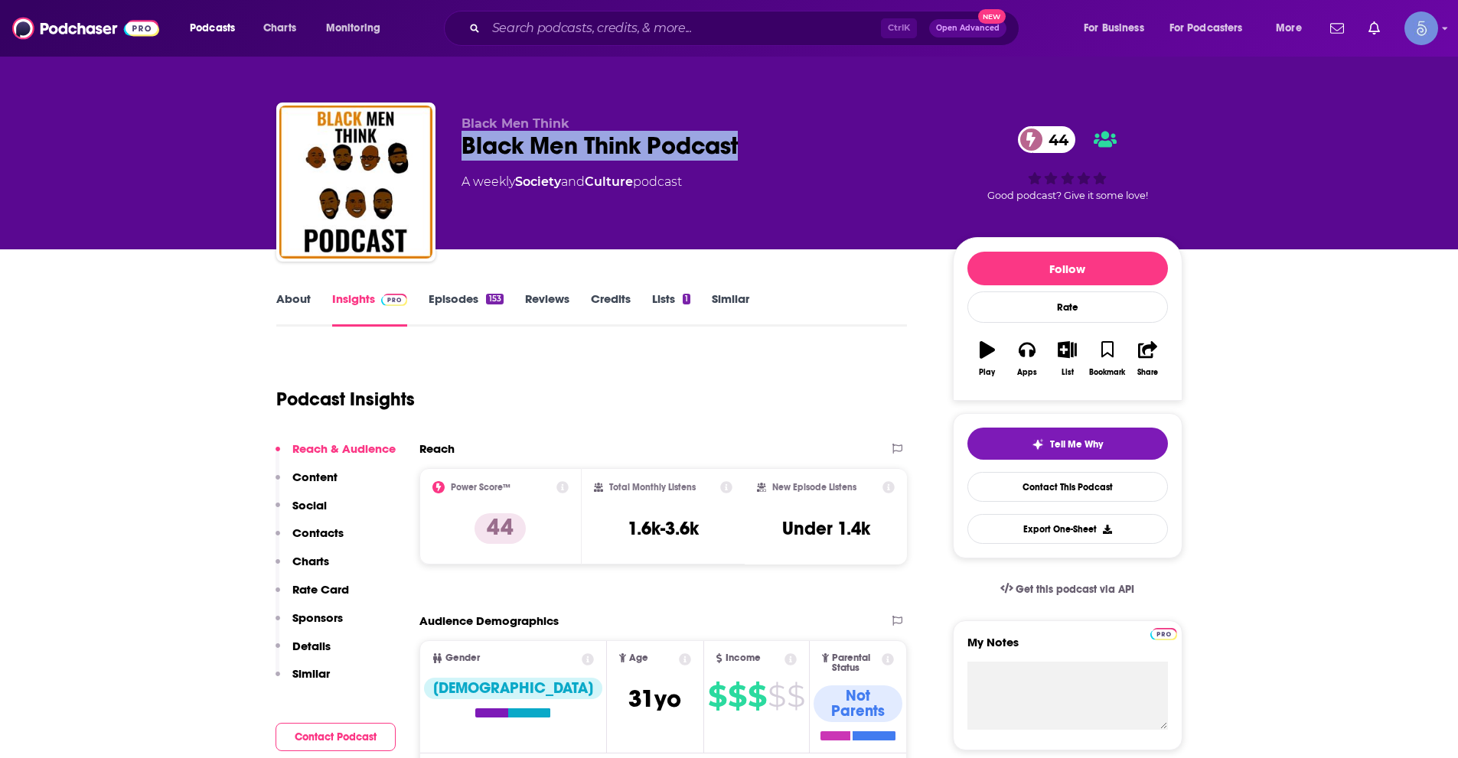
drag, startPoint x: 464, startPoint y: 146, endPoint x: 751, endPoint y: 140, distance: 287.0
click at [751, 140] on div "Black Men Think Podcast 44" at bounding box center [694, 146] width 467 height 30
copy h2 "Black Men Think Podcast"
click at [281, 295] on link "About" at bounding box center [293, 309] width 34 height 35
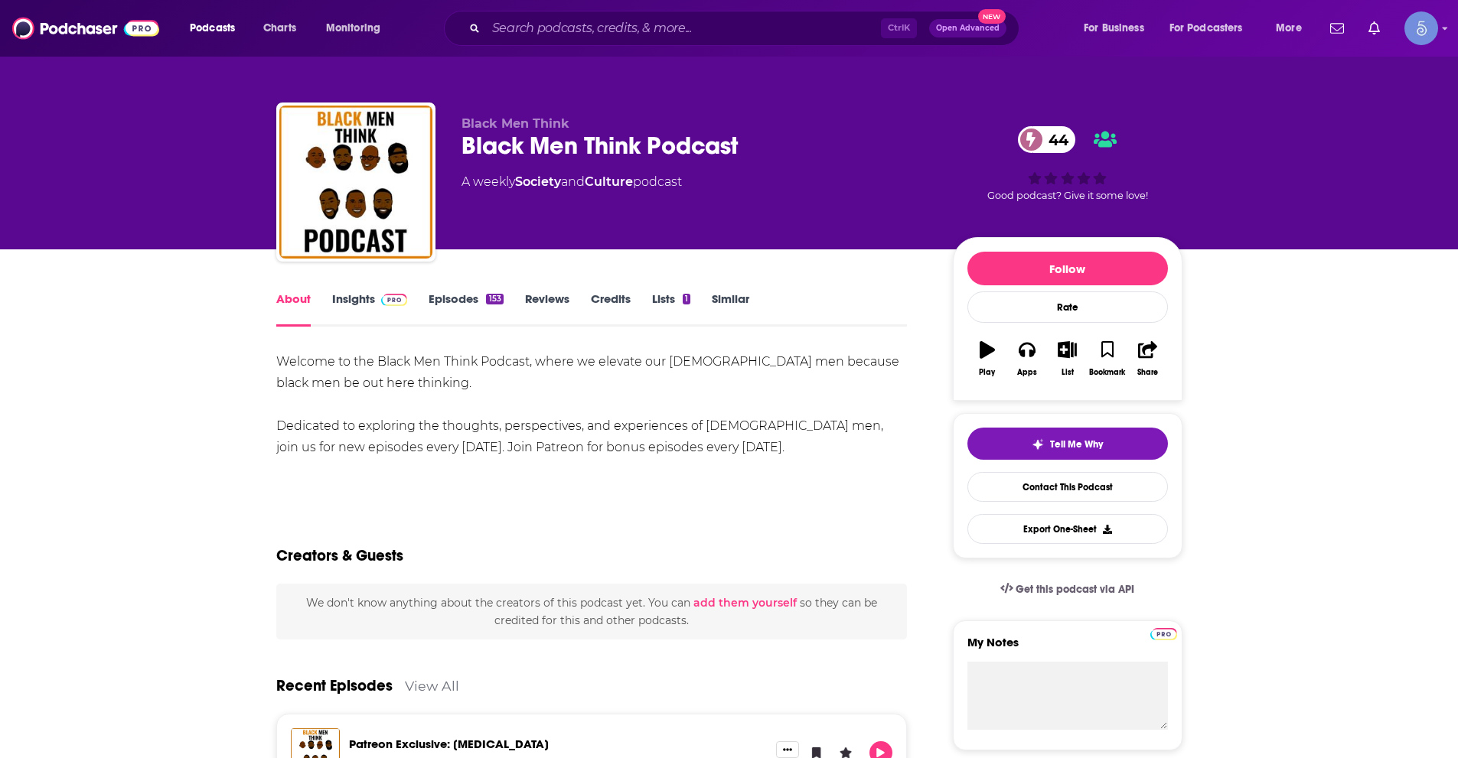
click at [356, 294] on link "Insights" at bounding box center [370, 309] width 76 height 35
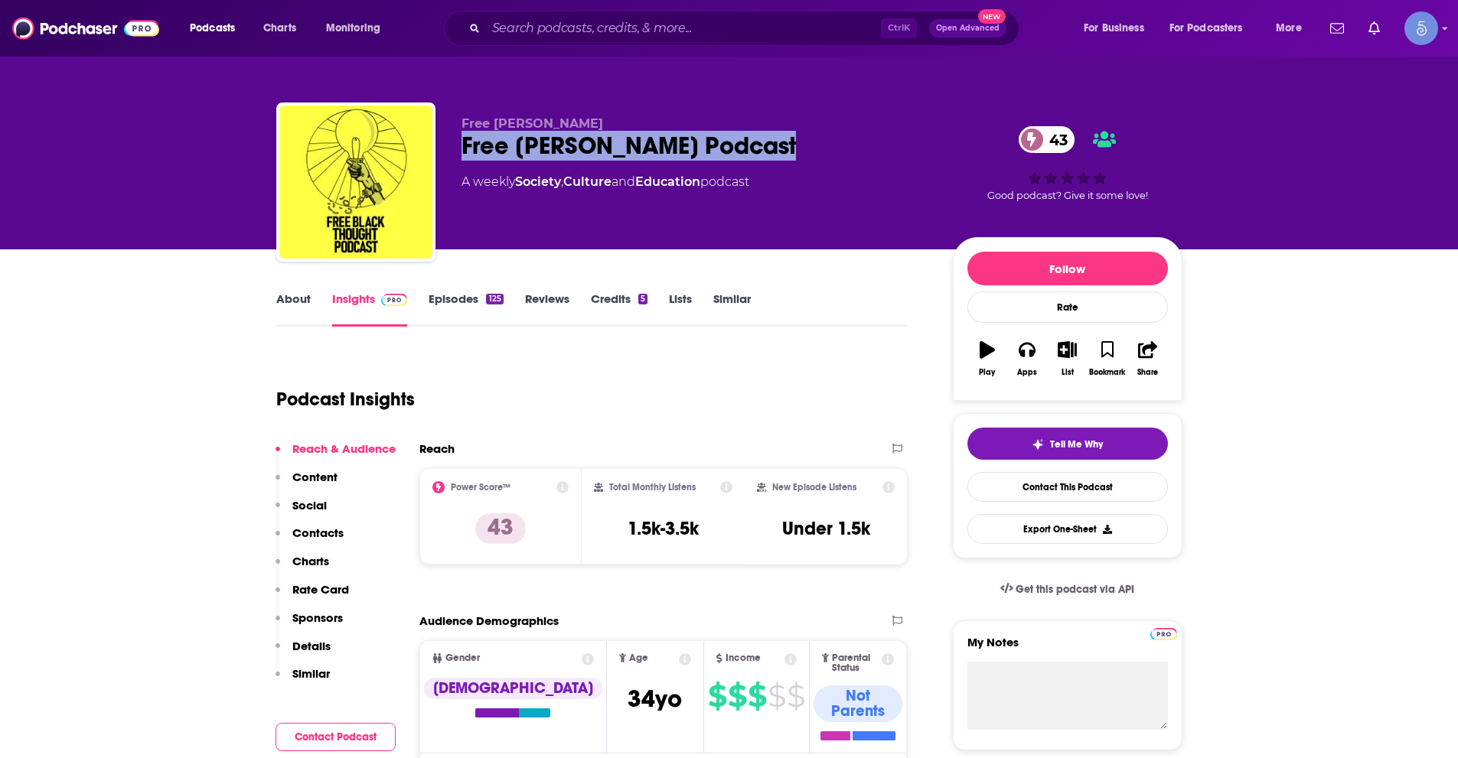
drag, startPoint x: 465, startPoint y: 145, endPoint x: 788, endPoint y: 145, distance: 323.0
click at [788, 145] on div "Free [PERSON_NAME] Podcast 43" at bounding box center [694, 146] width 467 height 30
copy h2 "Free [PERSON_NAME] Podcast"
click at [284, 306] on link "About" at bounding box center [293, 309] width 34 height 35
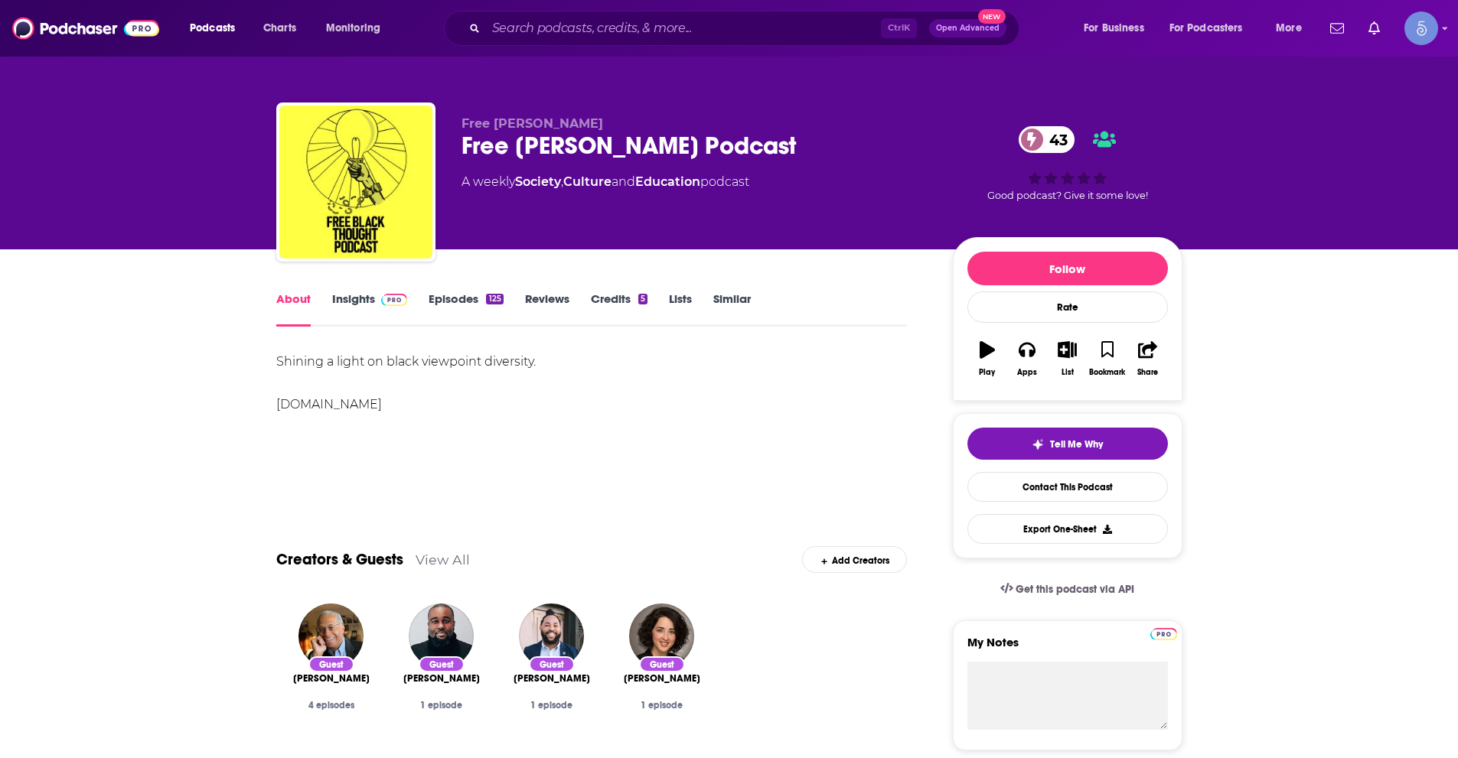
click at [367, 297] on link "Insights" at bounding box center [370, 309] width 76 height 35
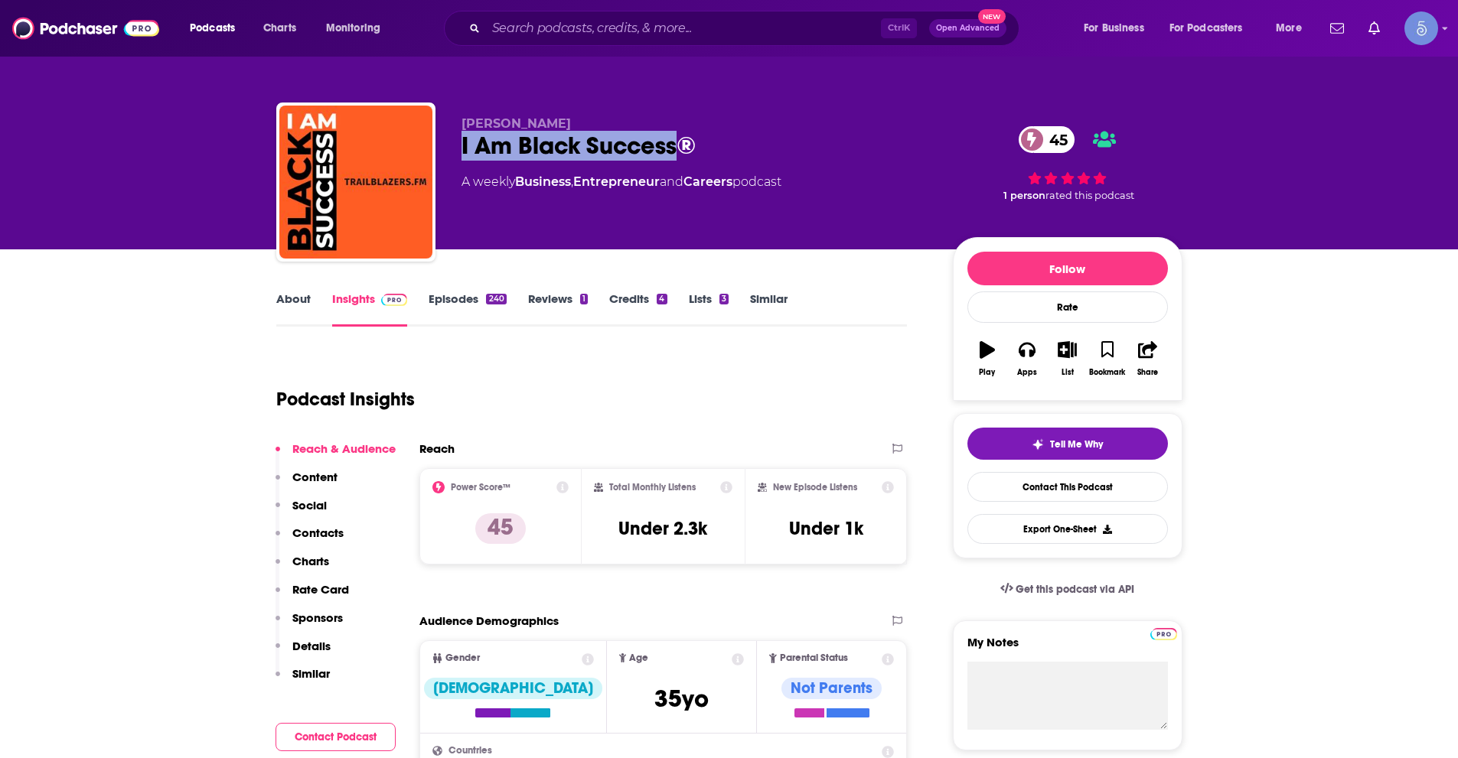
drag, startPoint x: 461, startPoint y: 142, endPoint x: 677, endPoint y: 155, distance: 216.2
click at [677, 155] on div "I Am Black Success® 45" at bounding box center [694, 146] width 467 height 30
copy h2 "I Am Black Success"
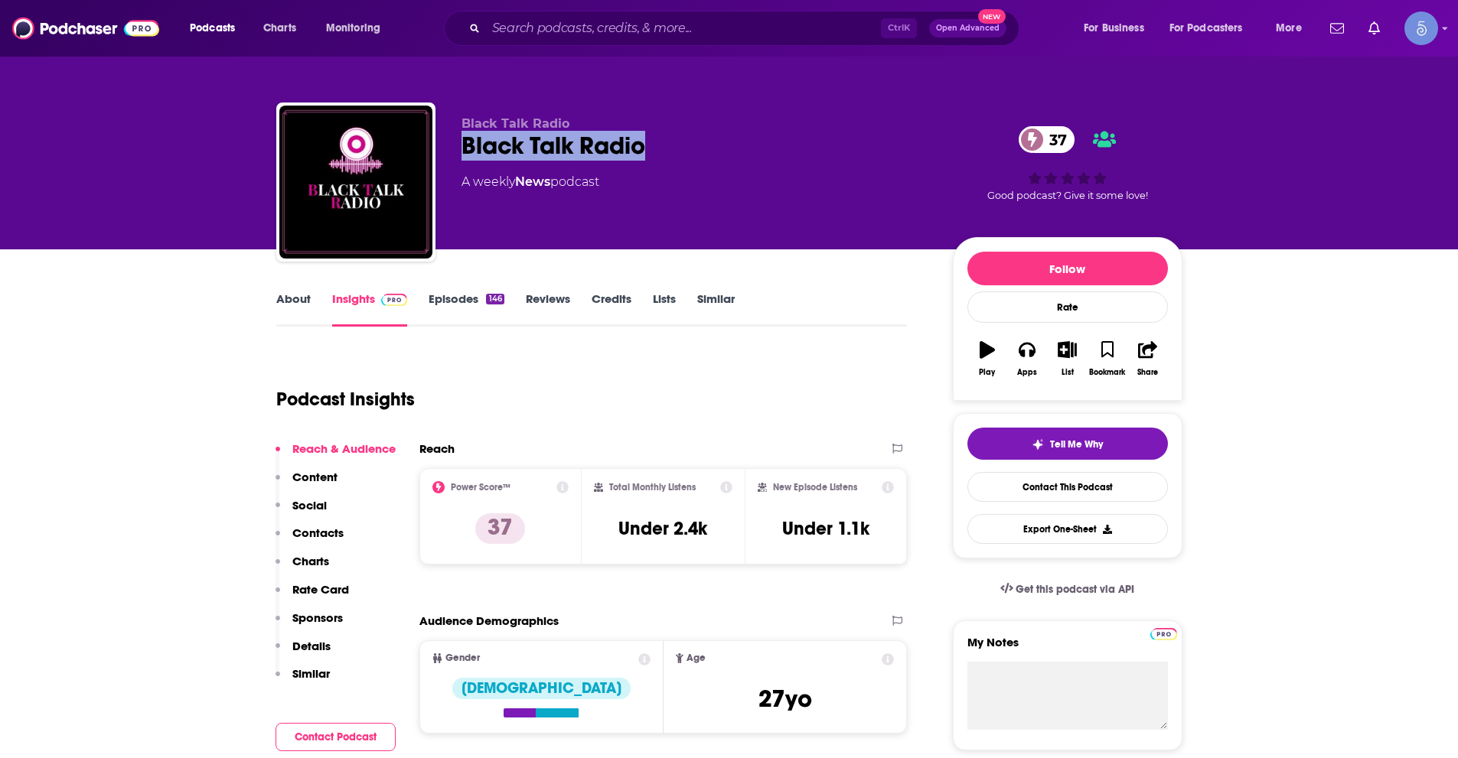
drag, startPoint x: 461, startPoint y: 143, endPoint x: 717, endPoint y: 132, distance: 256.6
click at [711, 140] on div "Black Talk Radio 37" at bounding box center [694, 146] width 467 height 30
copy h2 "Black Talk Radio"
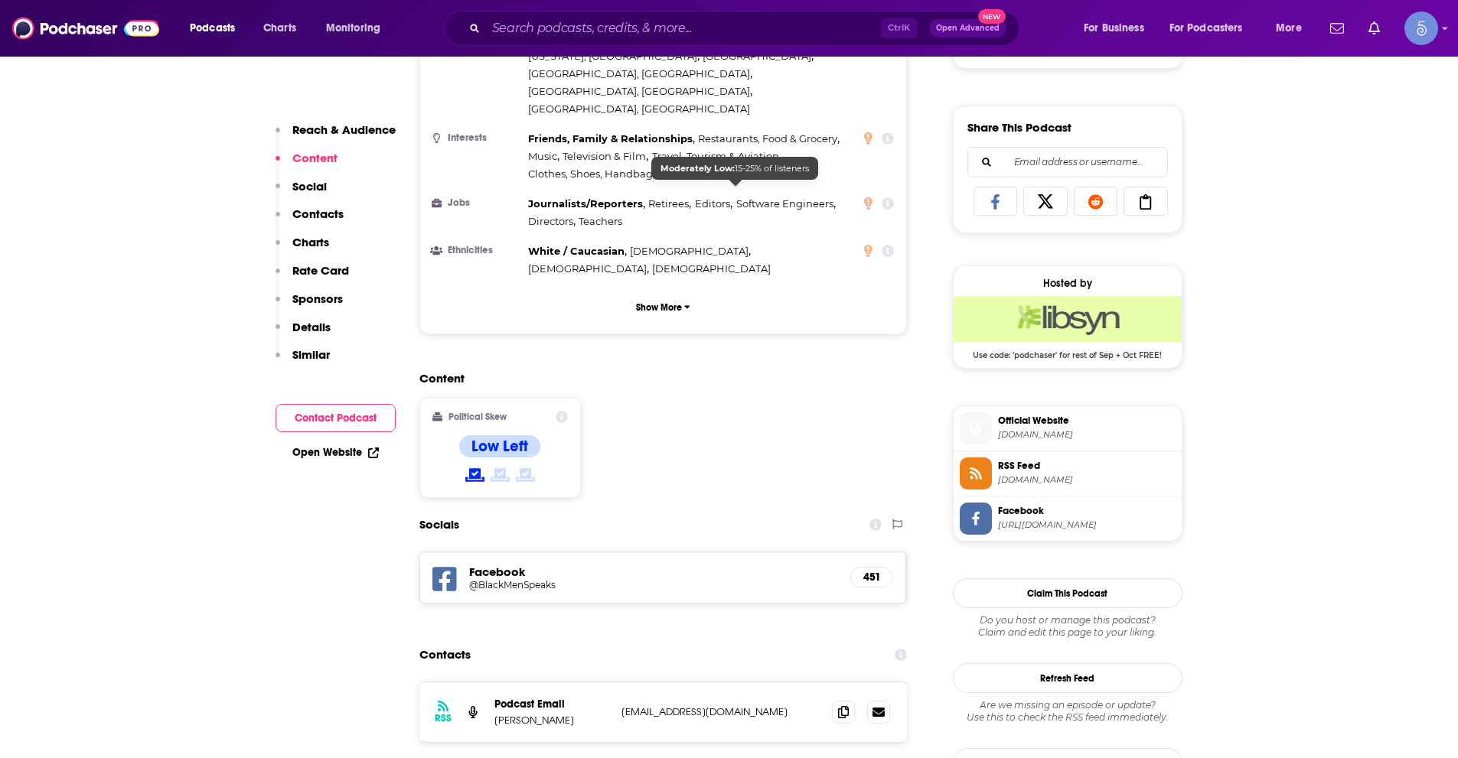
scroll to position [1148, 0]
